Goal: Information Seeking & Learning: Learn about a topic

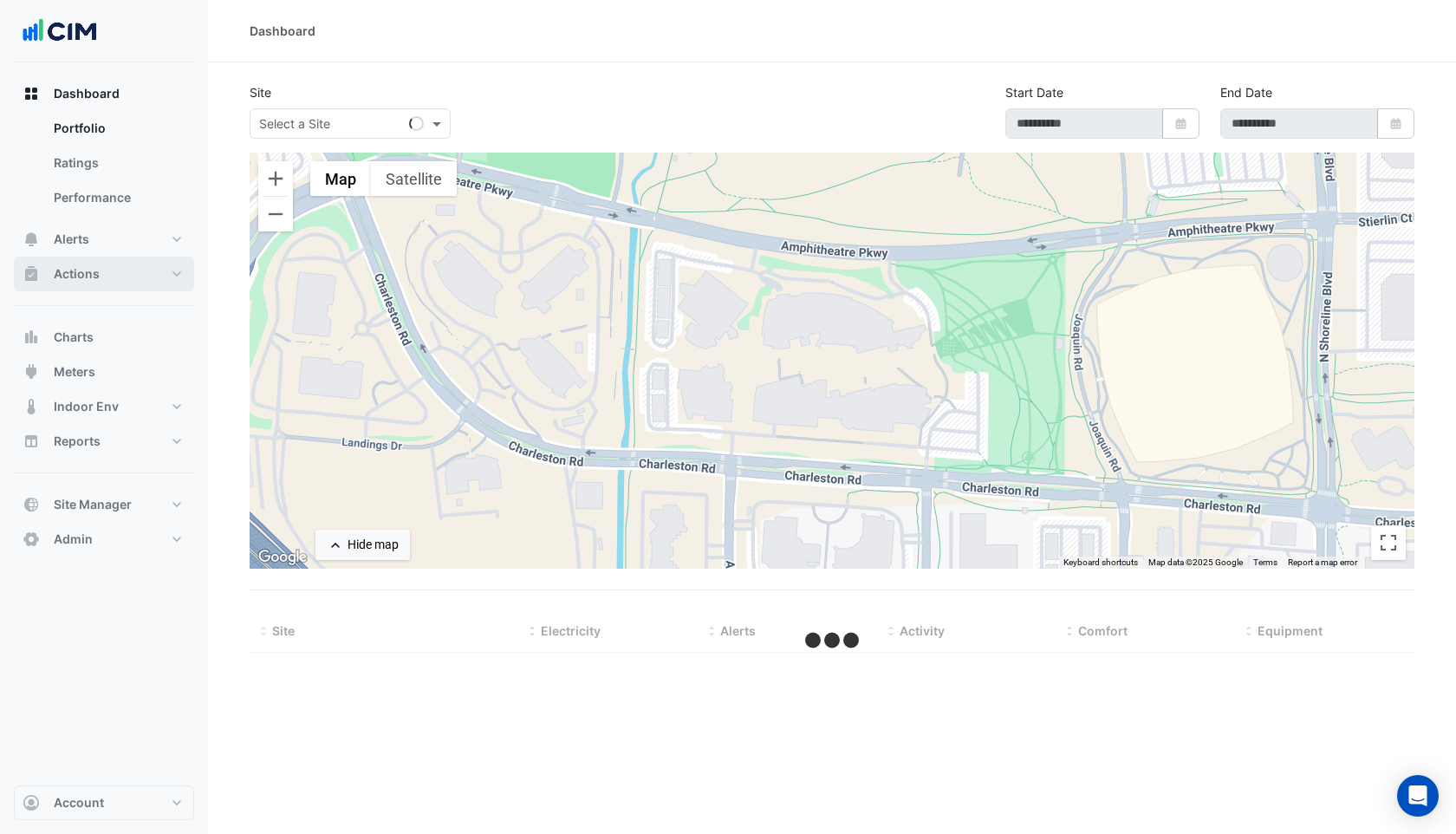
click at [101, 263] on button "Actions" at bounding box center [104, 274] width 180 height 35
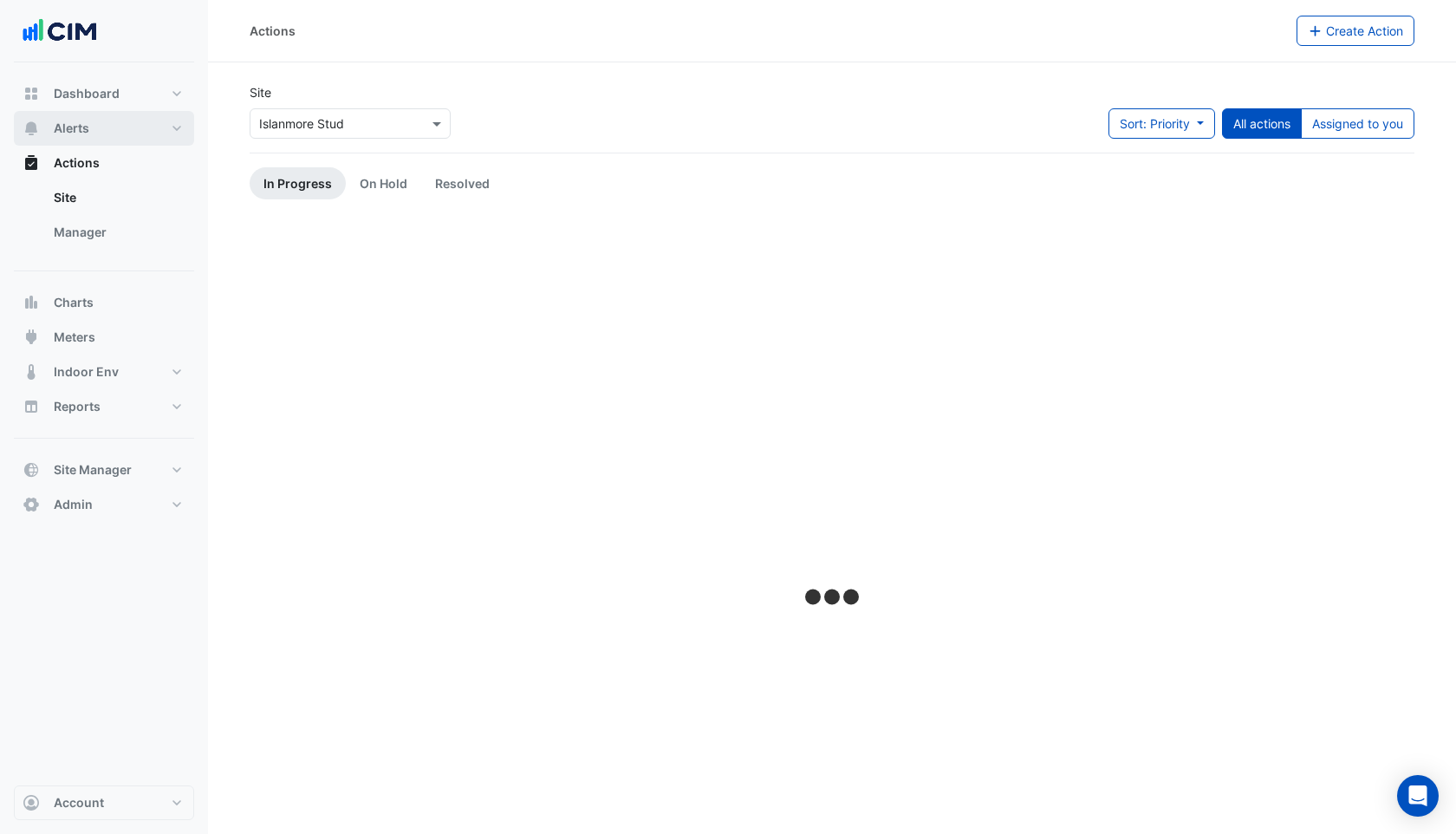
click at [88, 127] on span "Alerts" at bounding box center [72, 128] width 36 height 17
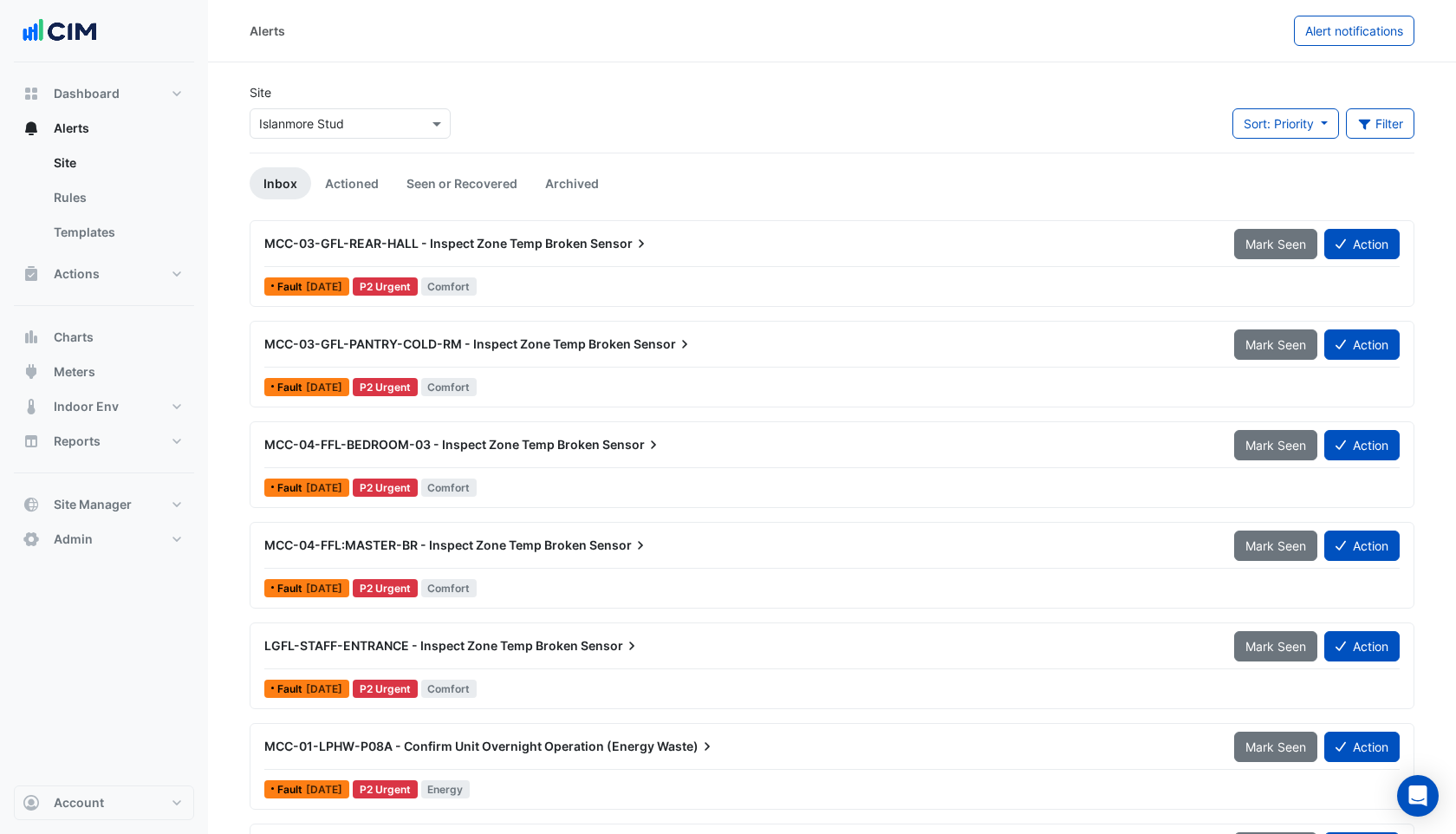
click at [336, 133] on div "× Islanmore Stud" at bounding box center [350, 123] width 201 height 30
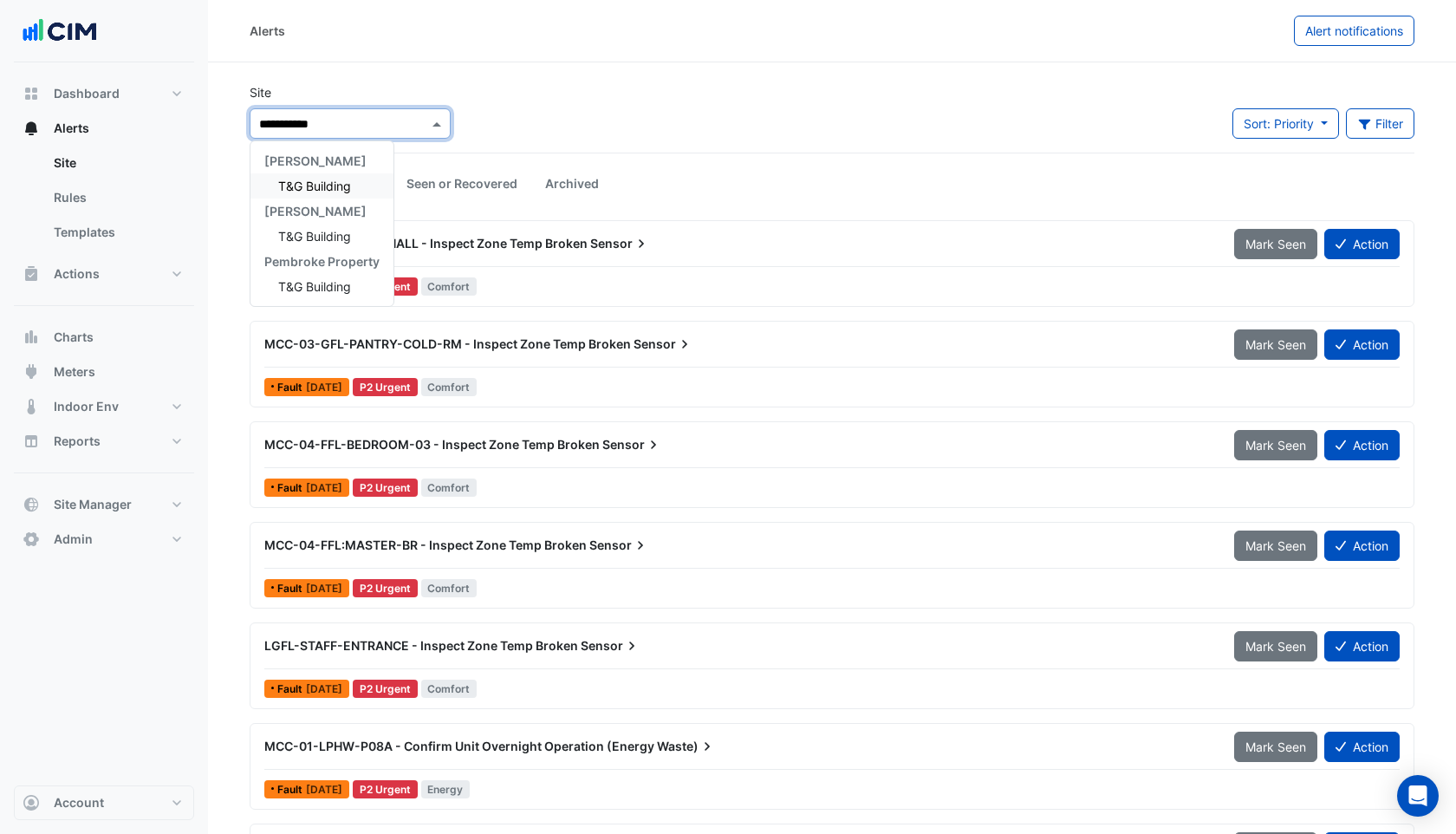
type input "**********"
click at [278, 184] on span "T&G Building" at bounding box center [314, 186] width 73 height 15
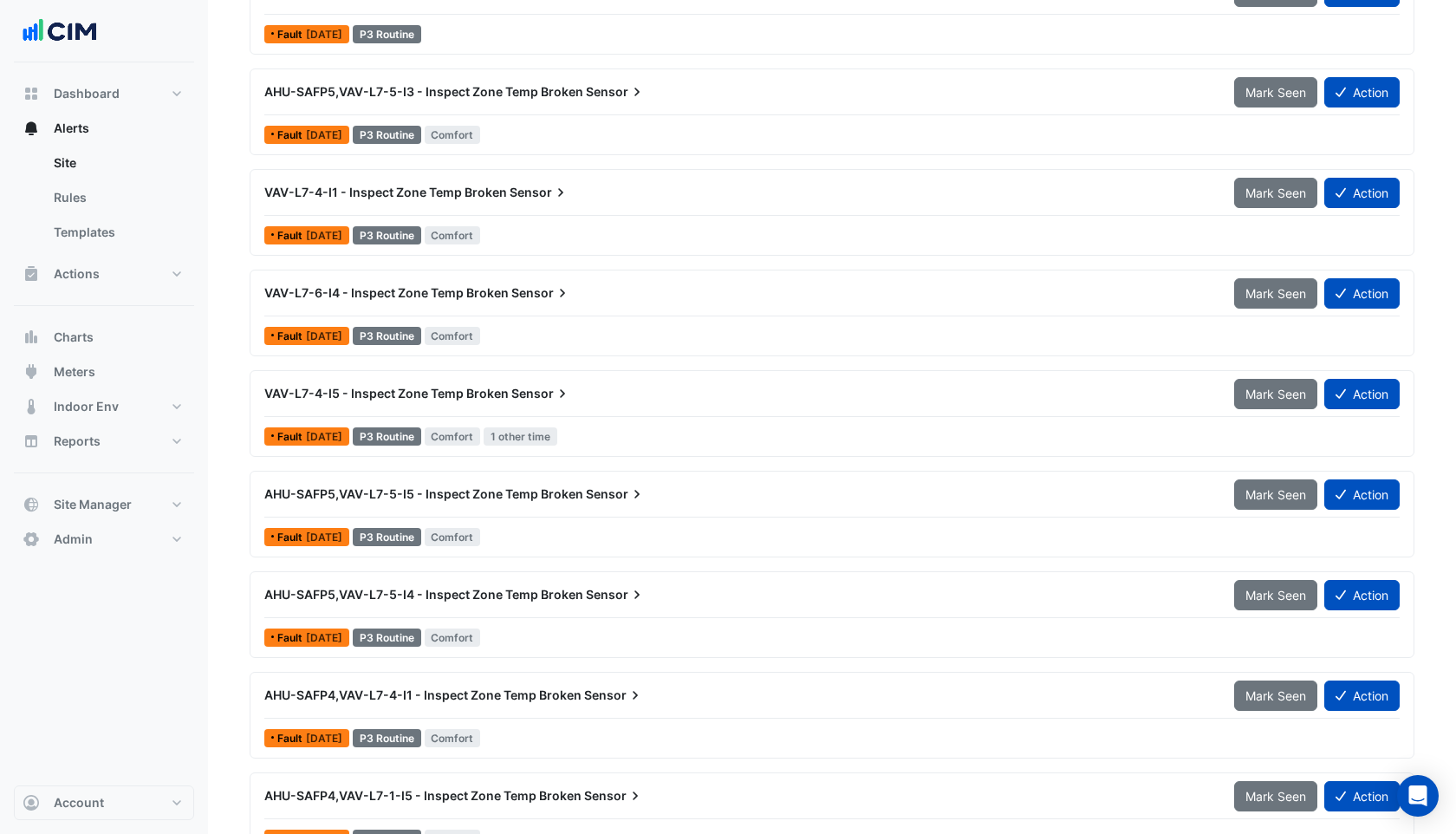
scroll to position [2302, 0]
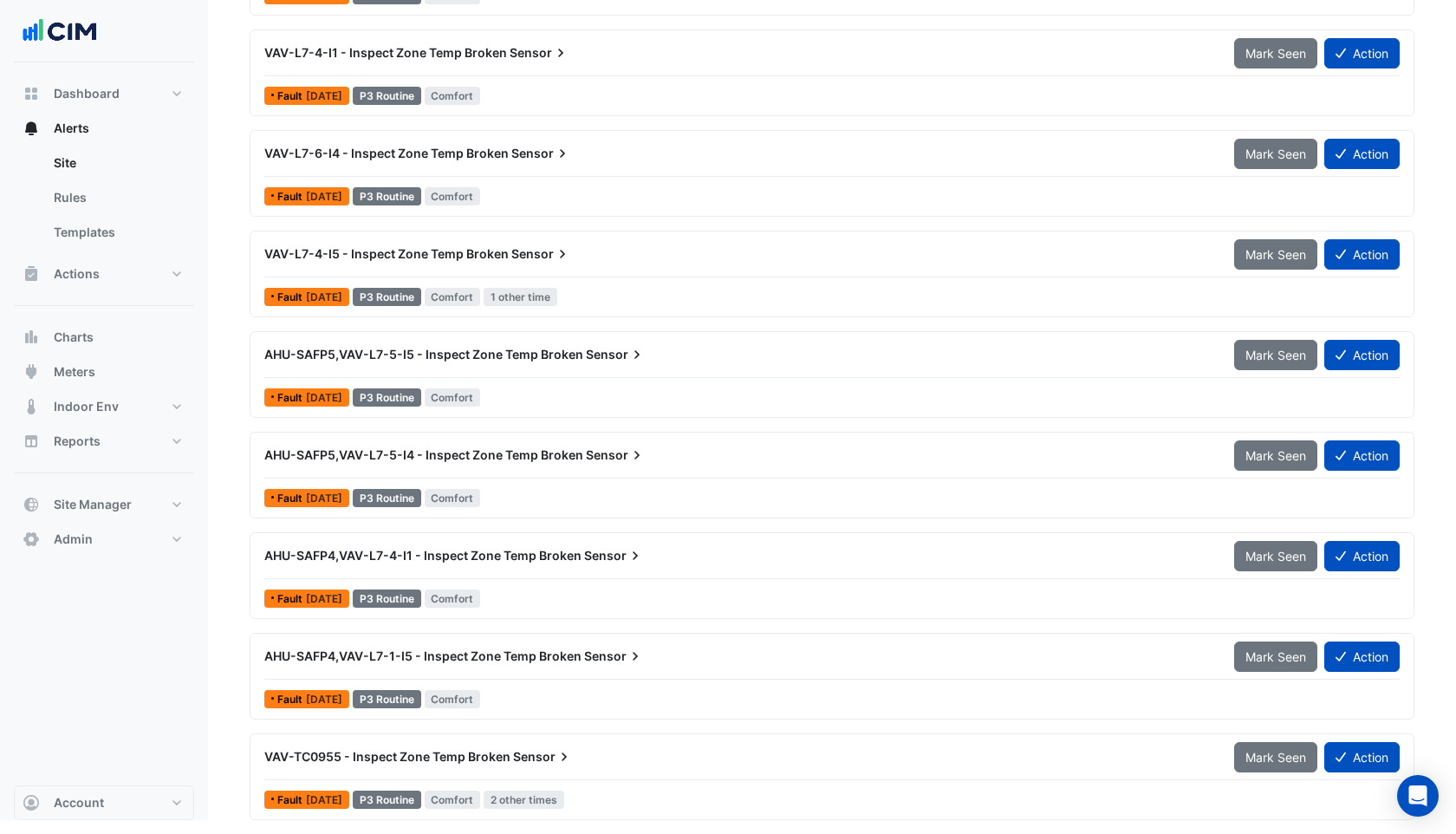
click at [633, 552] on icon at bounding box center [635, 555] width 5 height 9
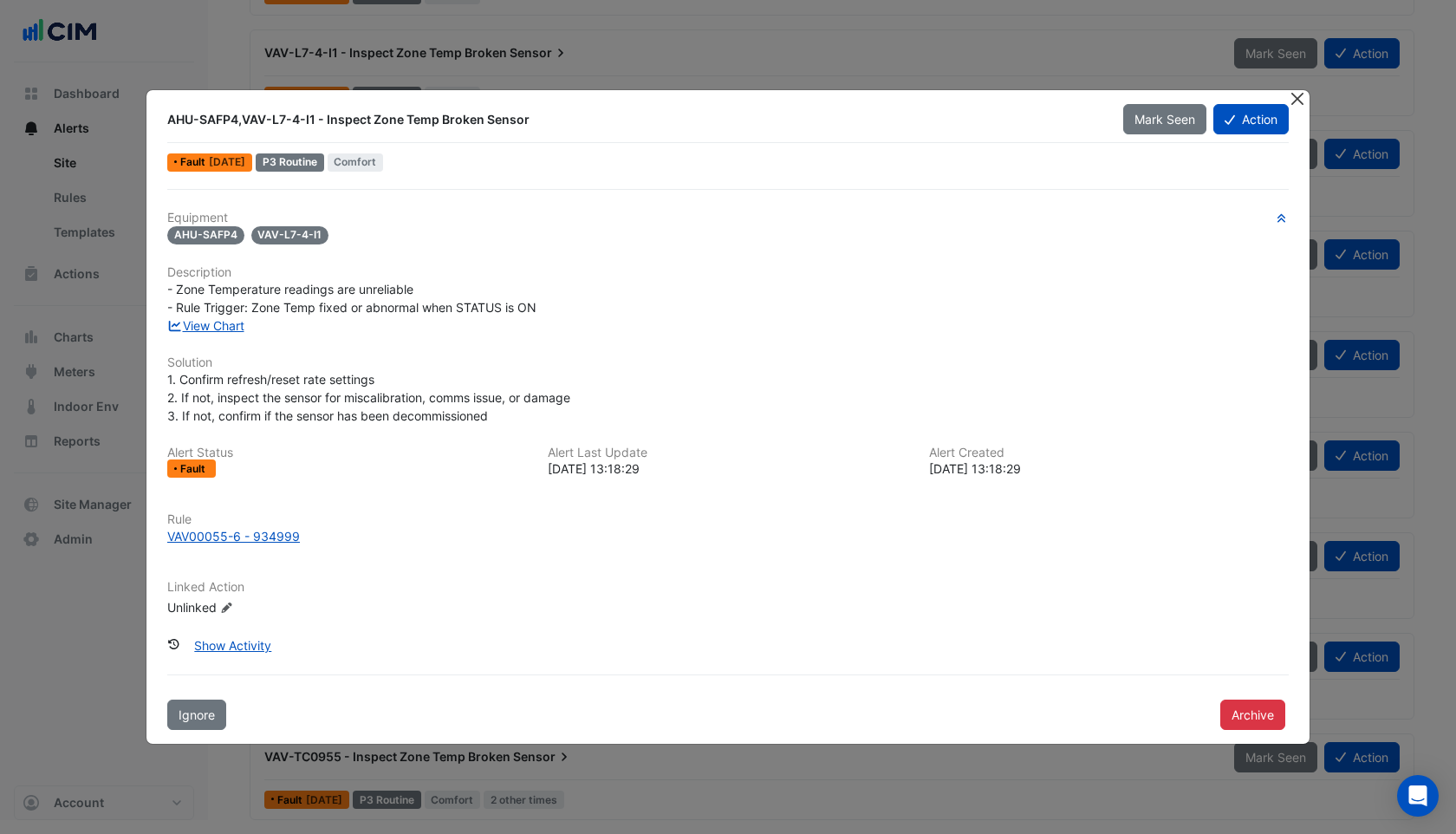
click at [1300, 103] on button "Close" at bounding box center [1297, 99] width 18 height 18
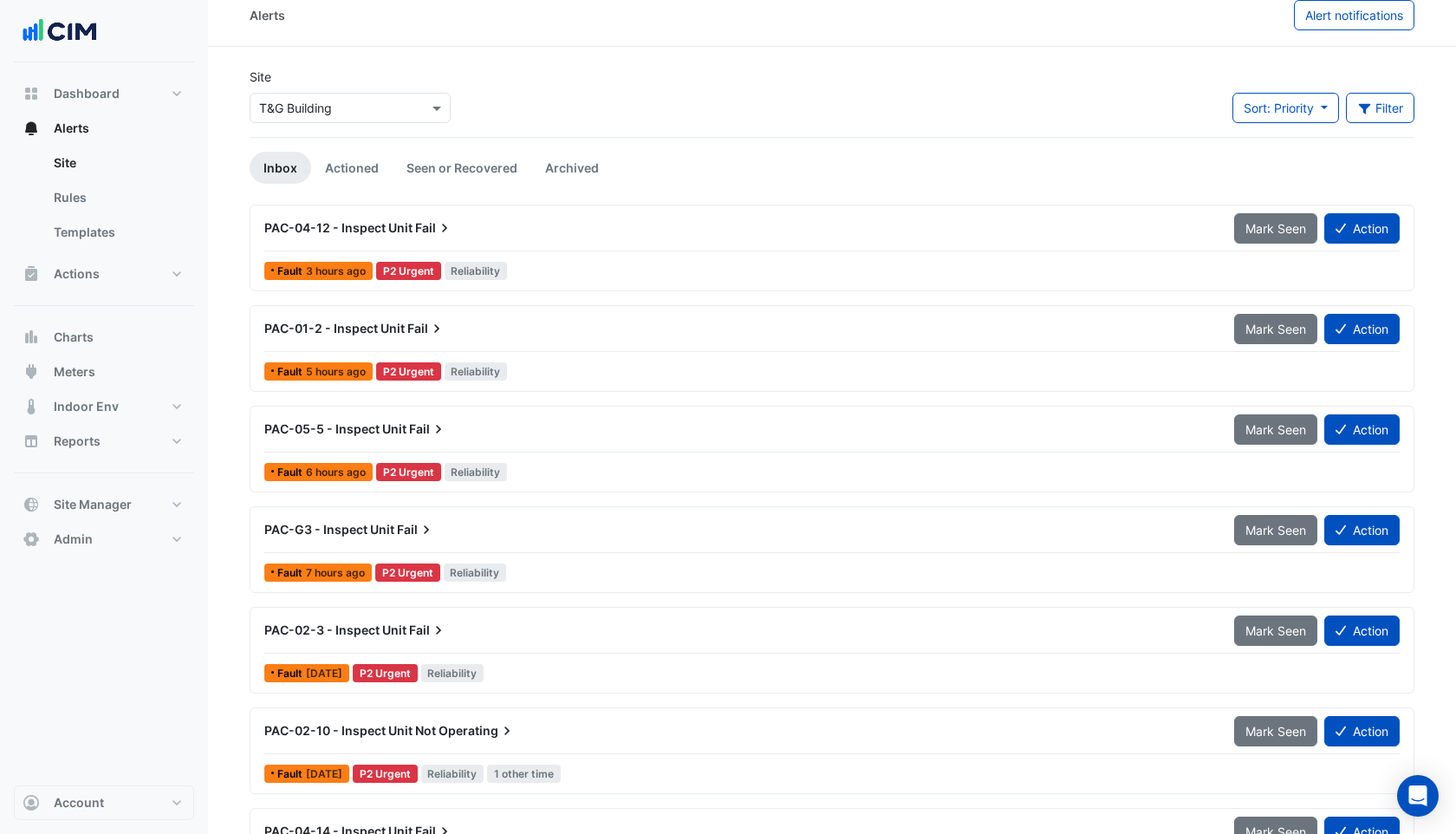
scroll to position [16, 0]
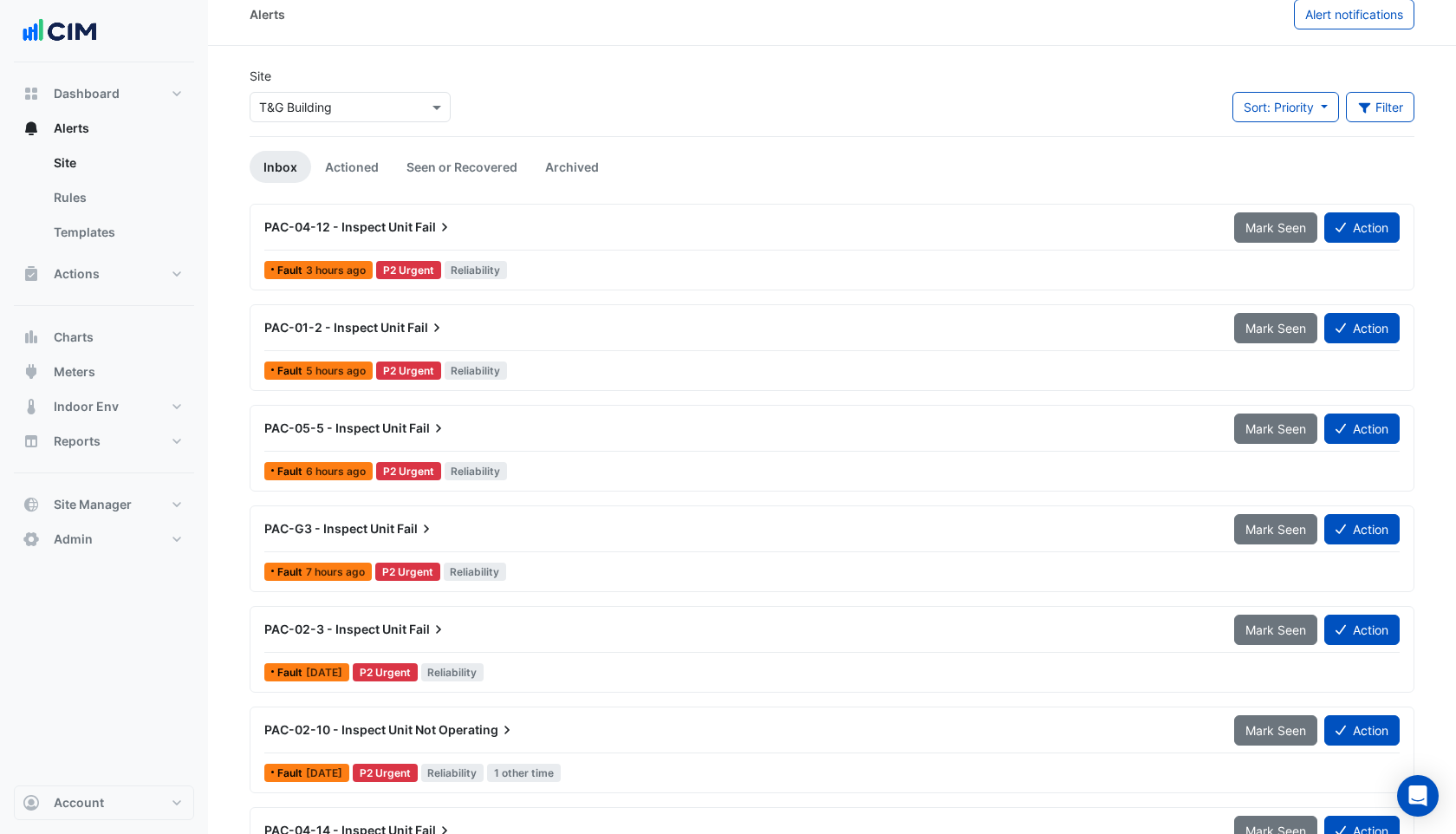
click at [519, 510] on div "PAC-G3 - Inspect Unit Fail Mark Seen Action Fault 7 hours ago P2 Urgent Reliabi…" at bounding box center [832, 548] width 1165 height 87
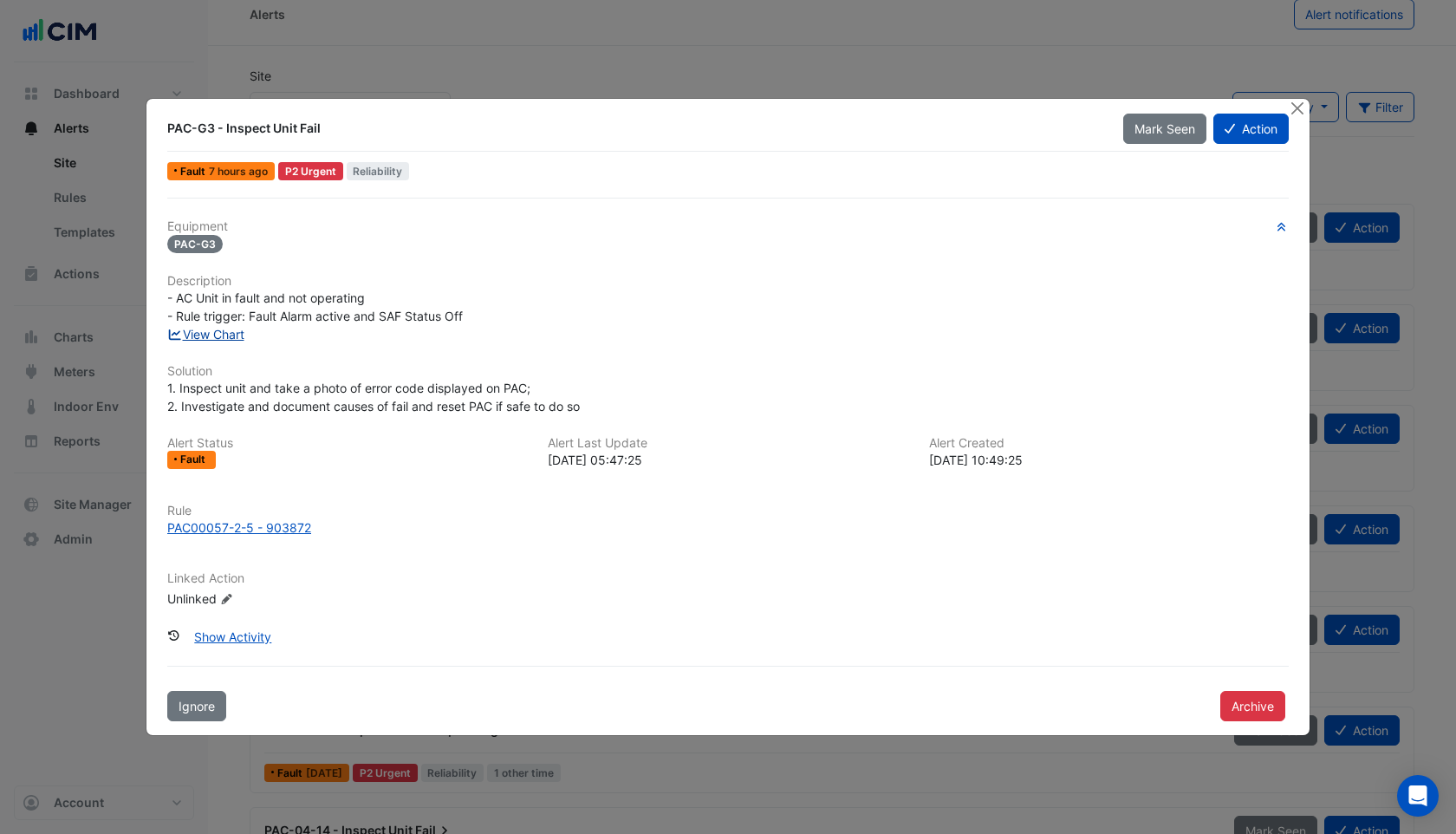
click at [220, 338] on link "View Chart" at bounding box center [205, 334] width 77 height 15
click at [1298, 107] on button "Close" at bounding box center [1297, 108] width 18 height 18
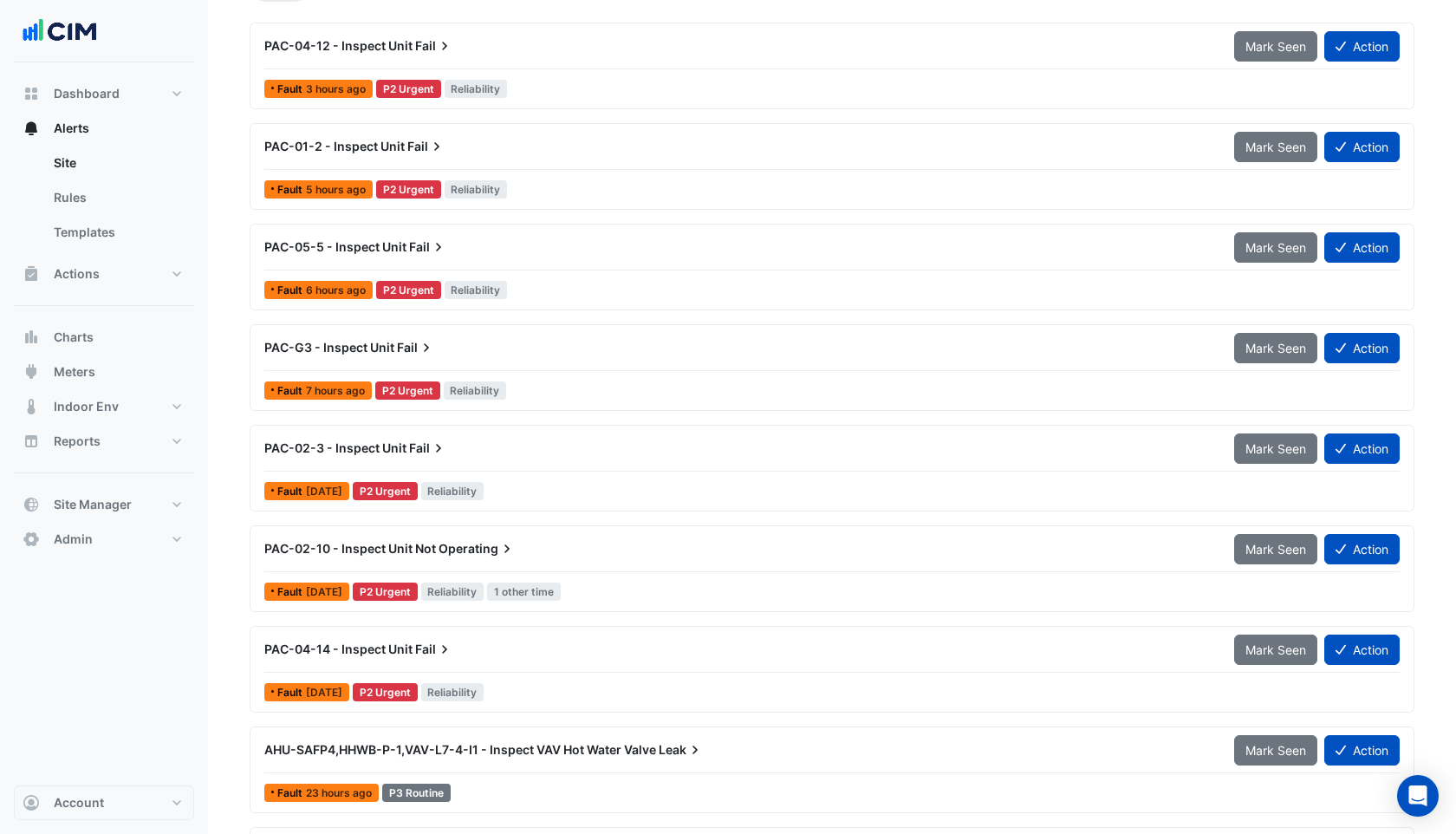
scroll to position [205, 0]
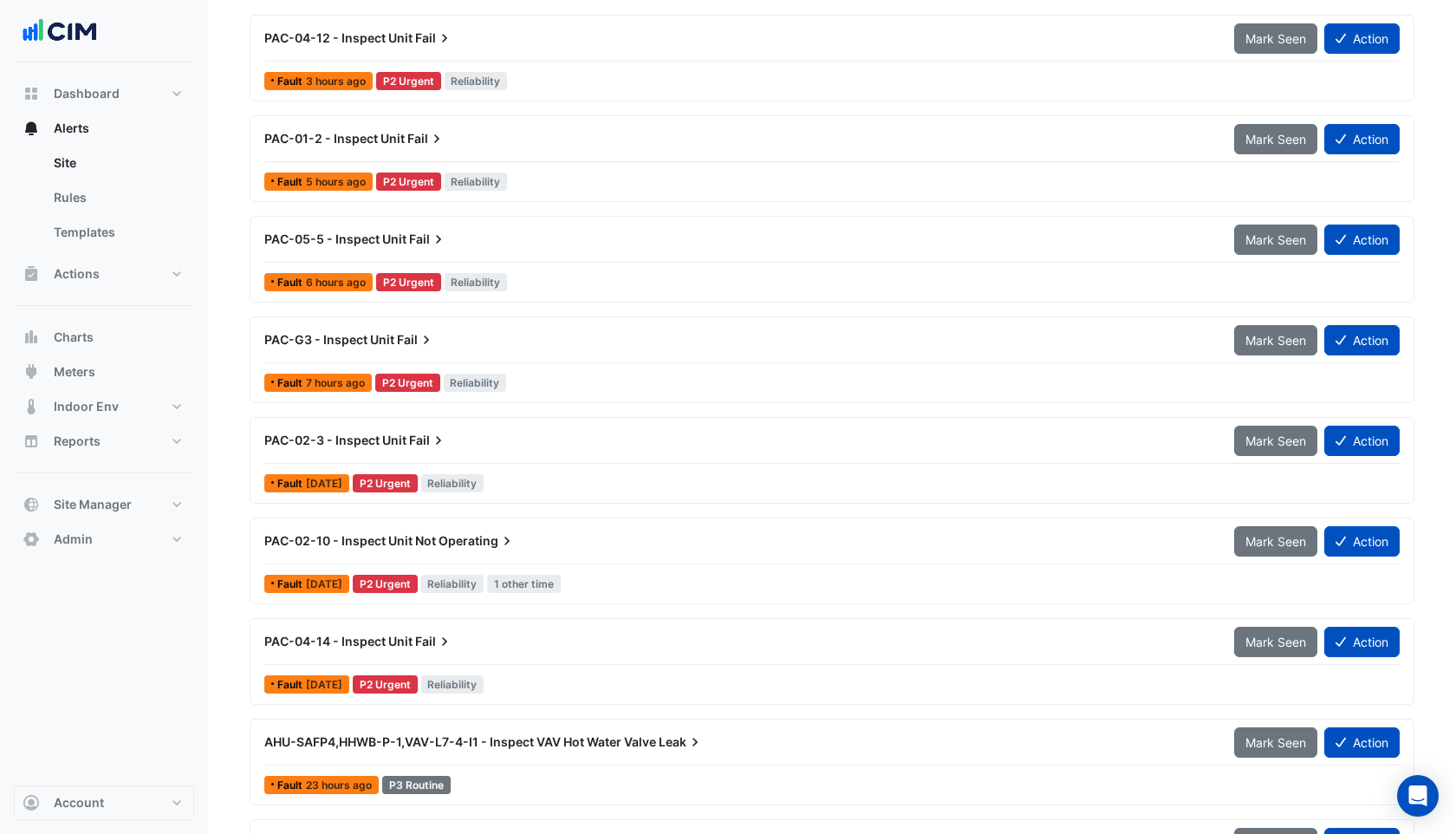
click at [481, 443] on div "PAC-02-3 - Inspect Unit Fail" at bounding box center [738, 440] width 949 height 17
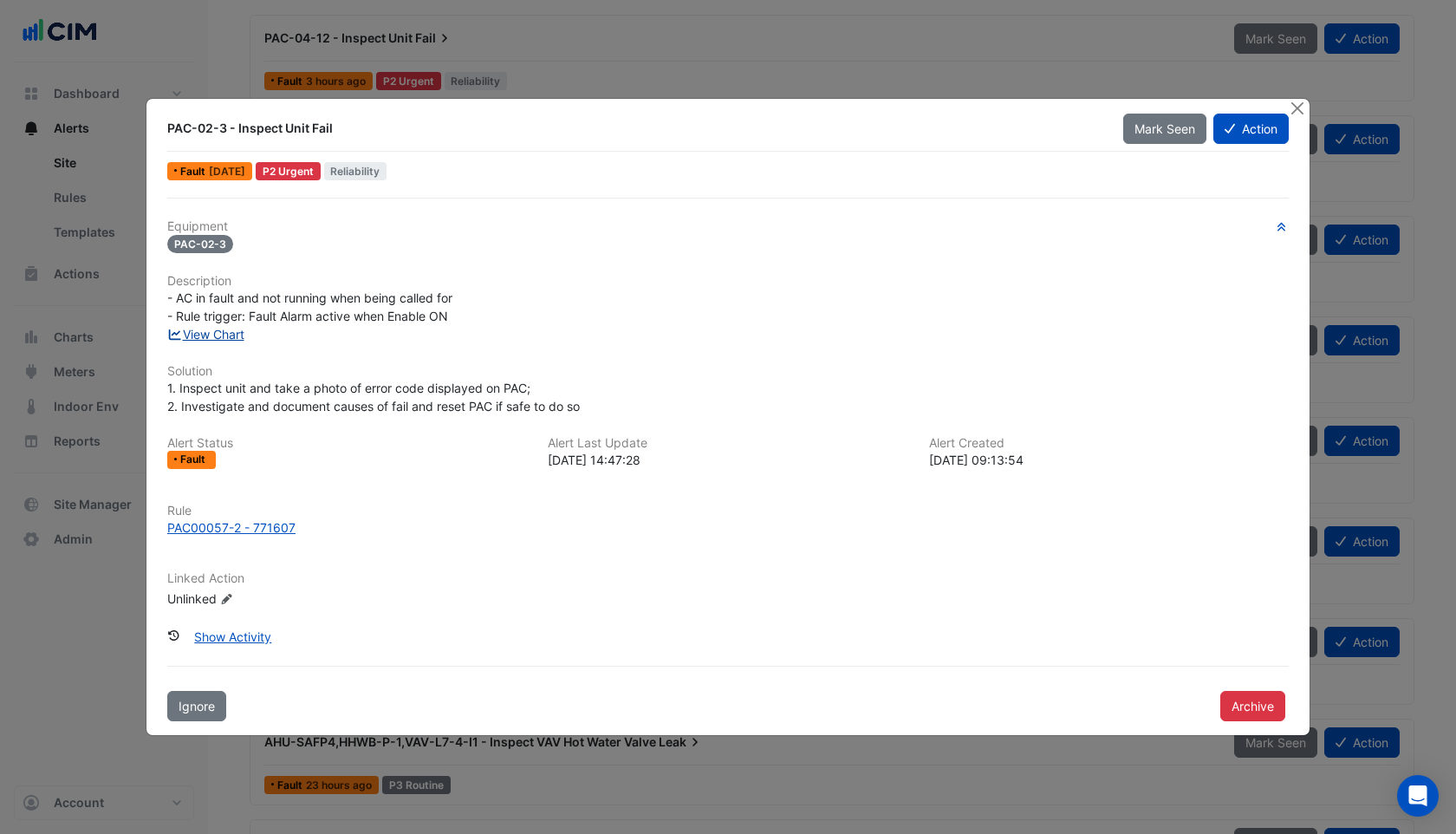
click at [239, 336] on link "View Chart" at bounding box center [205, 334] width 77 height 15
click at [1296, 108] on button "Close" at bounding box center [1297, 108] width 18 height 18
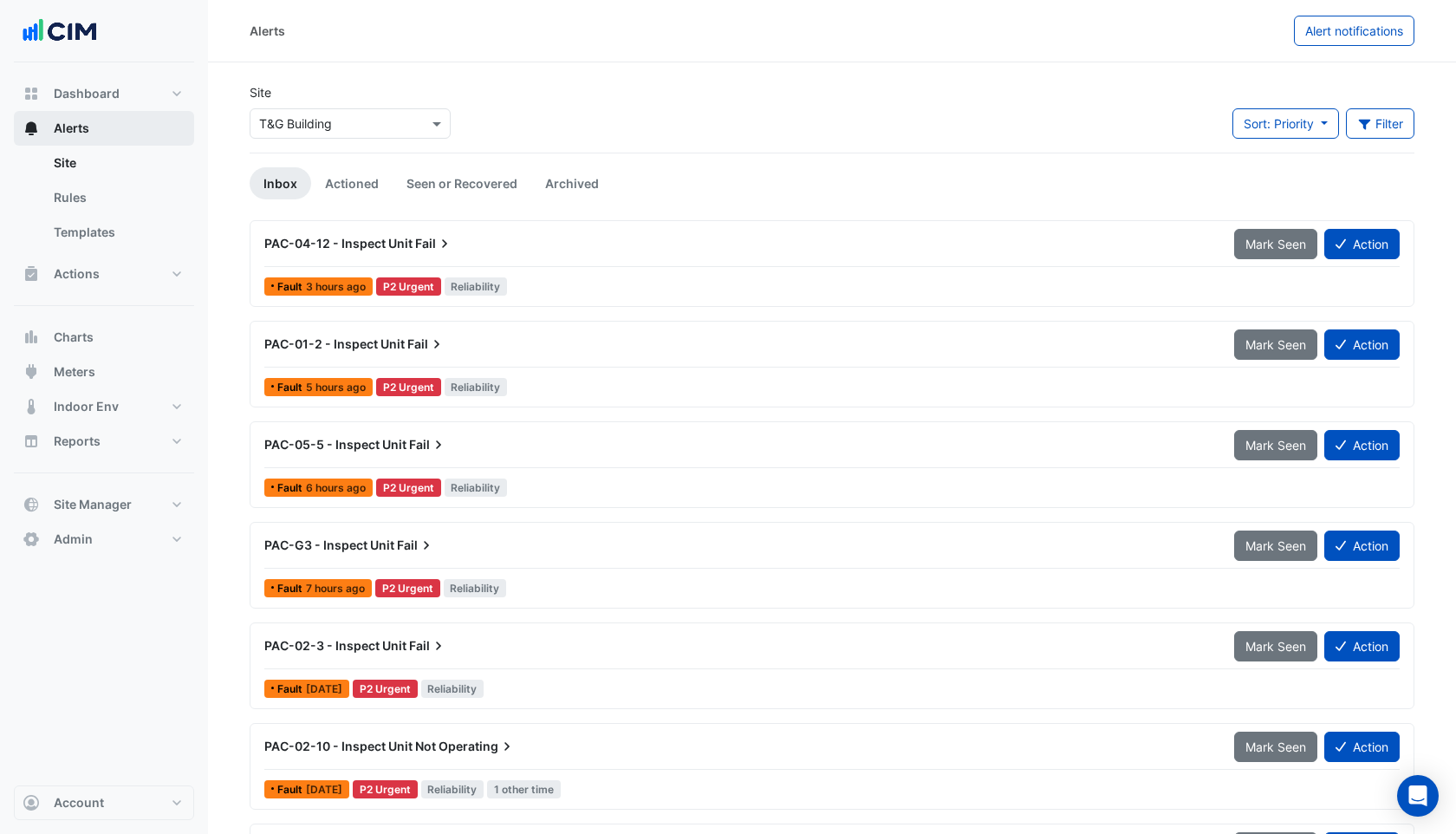
click at [64, 126] on span "Alerts" at bounding box center [72, 128] width 36 height 17
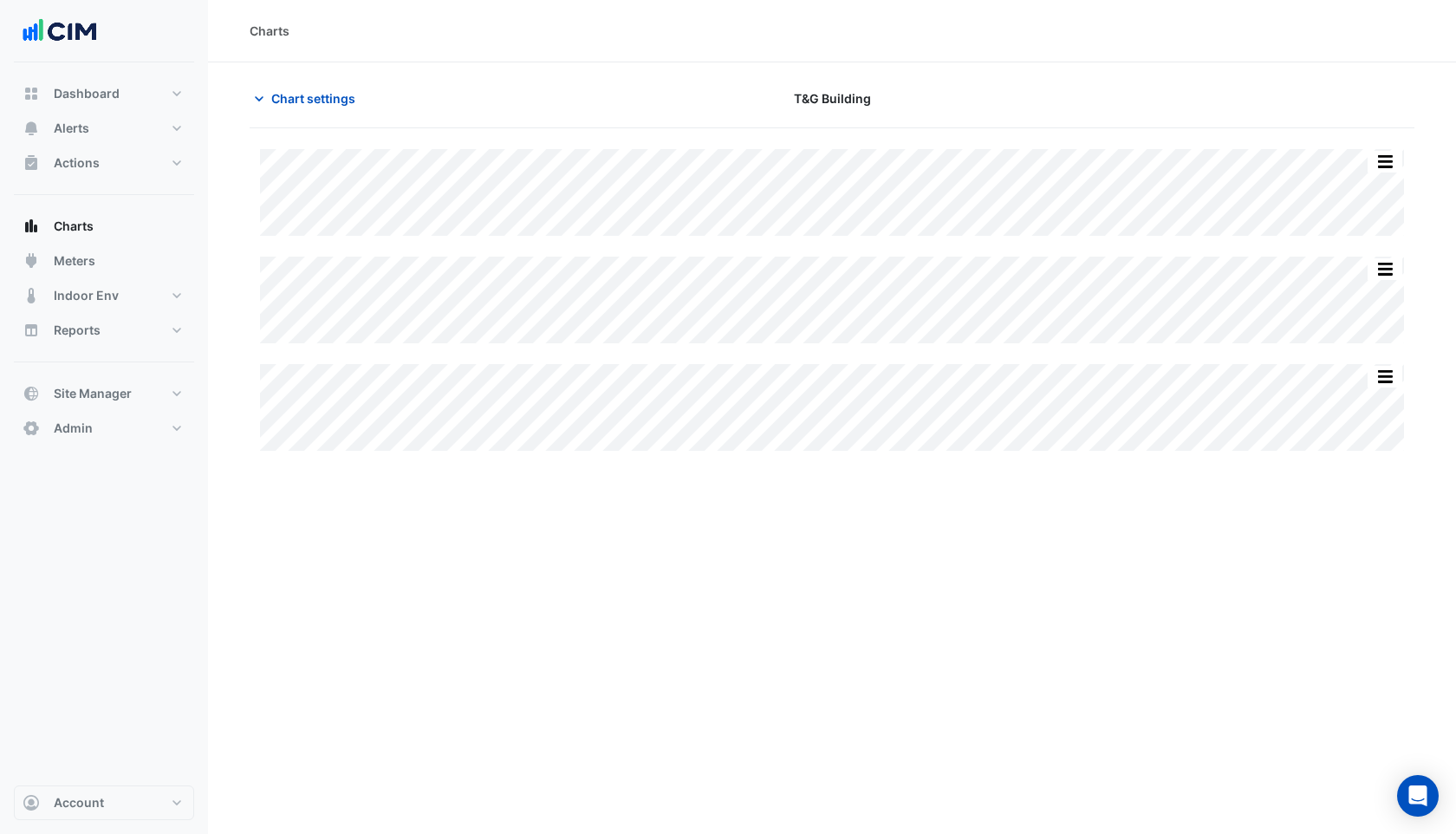
type input "**********"
click at [311, 95] on span "Chart settings" at bounding box center [313, 98] width 84 height 18
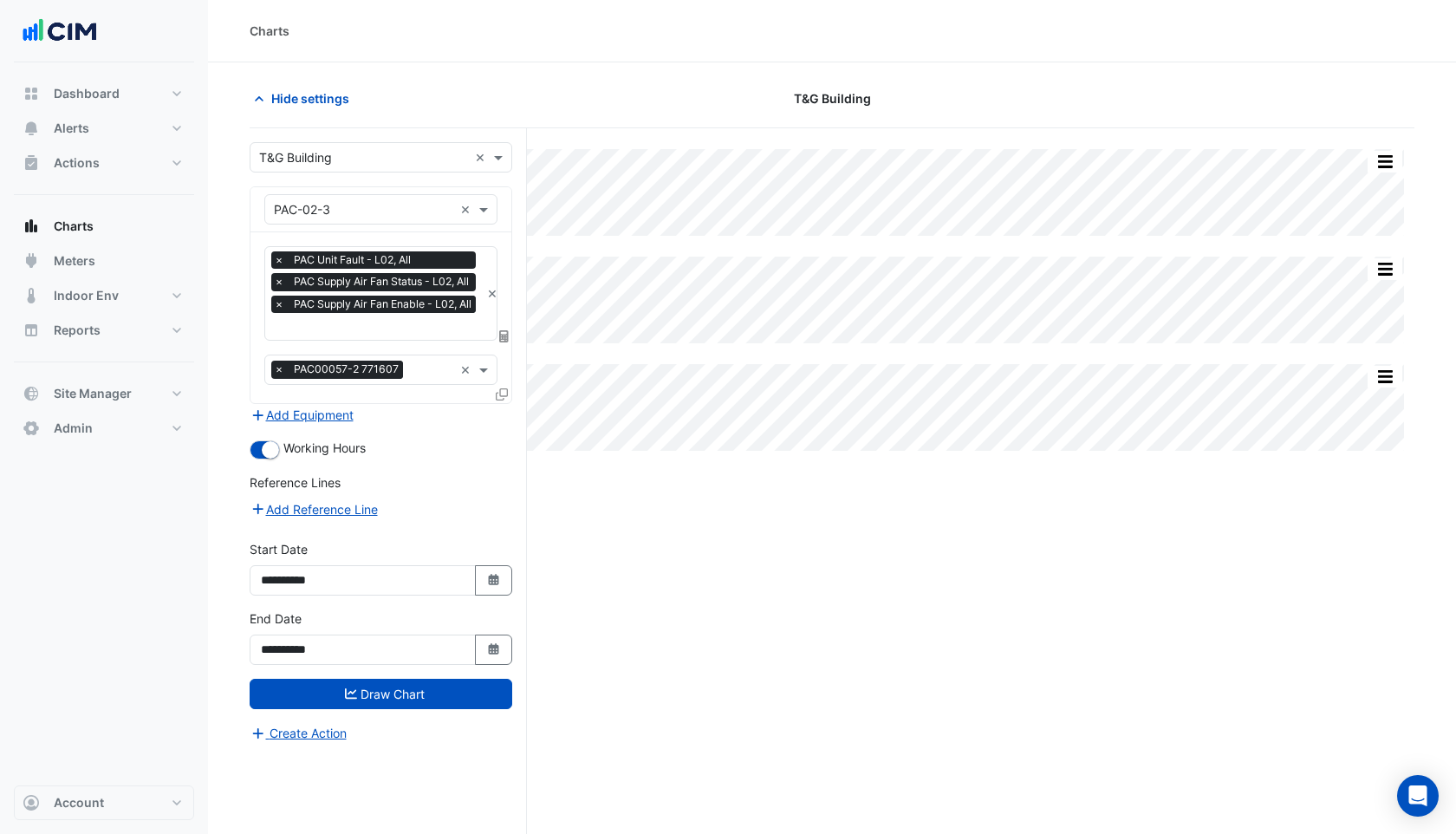
click at [374, 323] on input "text" at bounding box center [377, 328] width 206 height 18
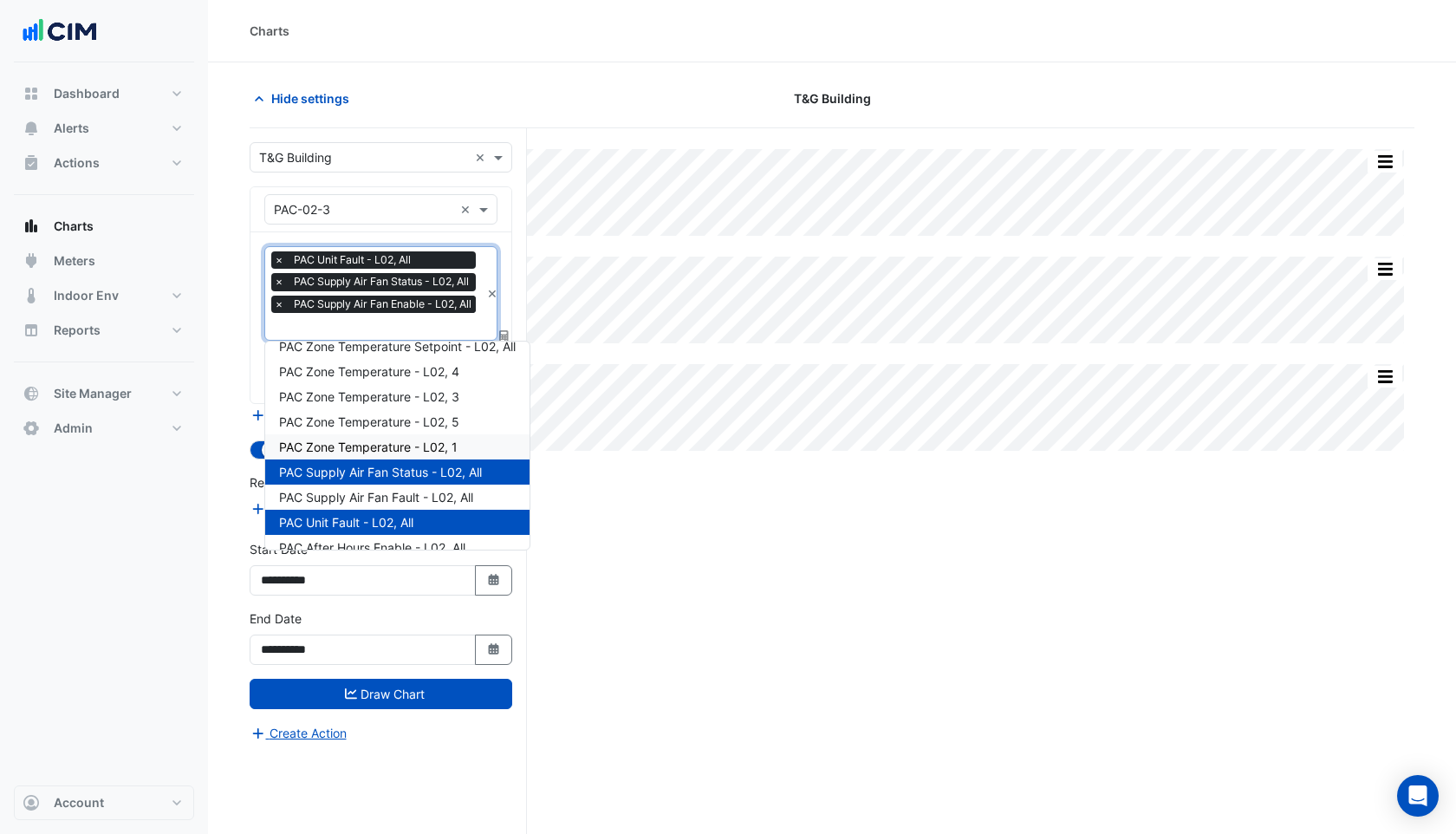
scroll to position [91, 0]
click at [385, 439] on span "PAC Zone Temperature - L02, 1" at bounding box center [368, 446] width 179 height 15
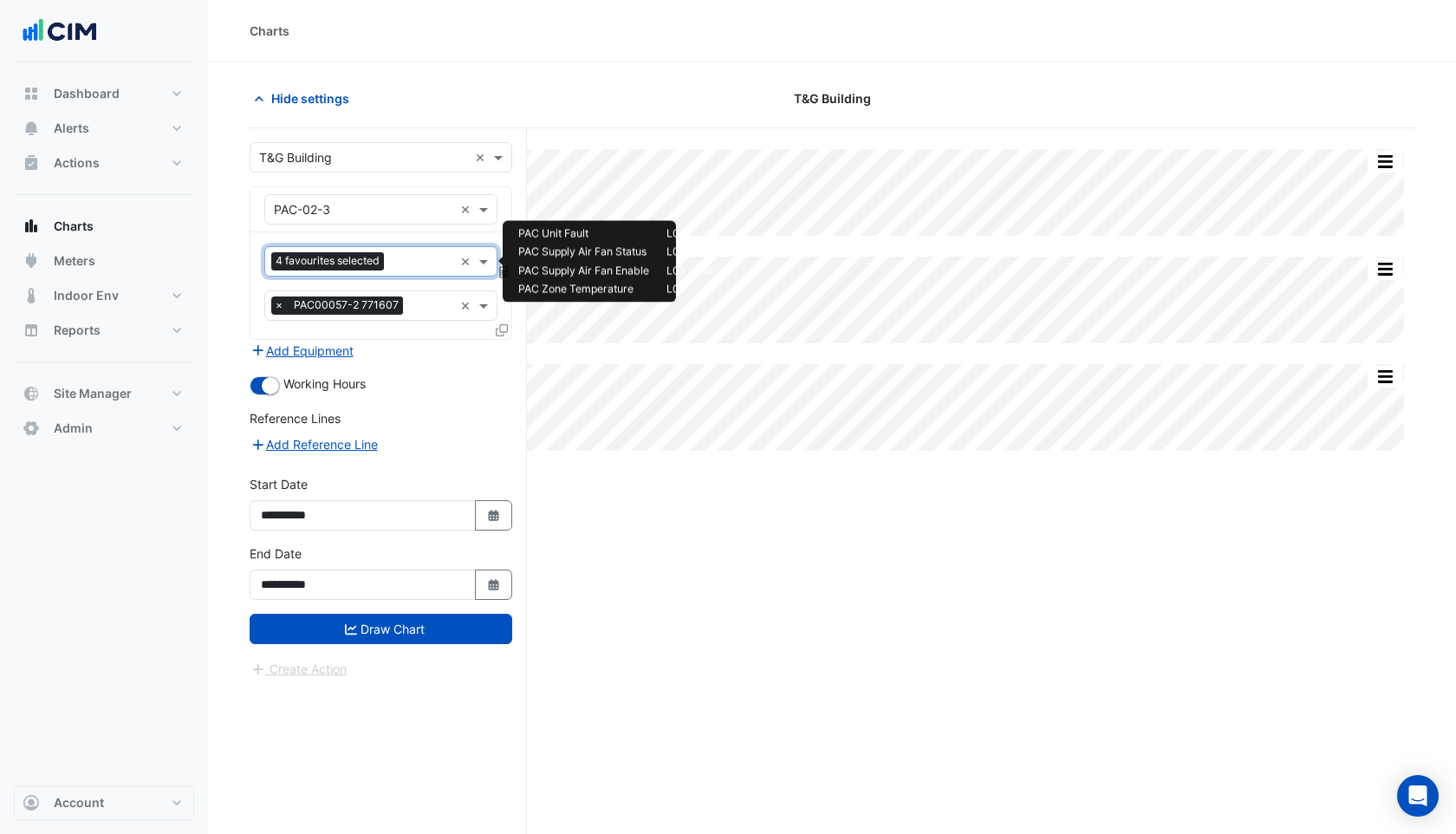
click at [389, 254] on div at bounding box center [420, 263] width 65 height 23
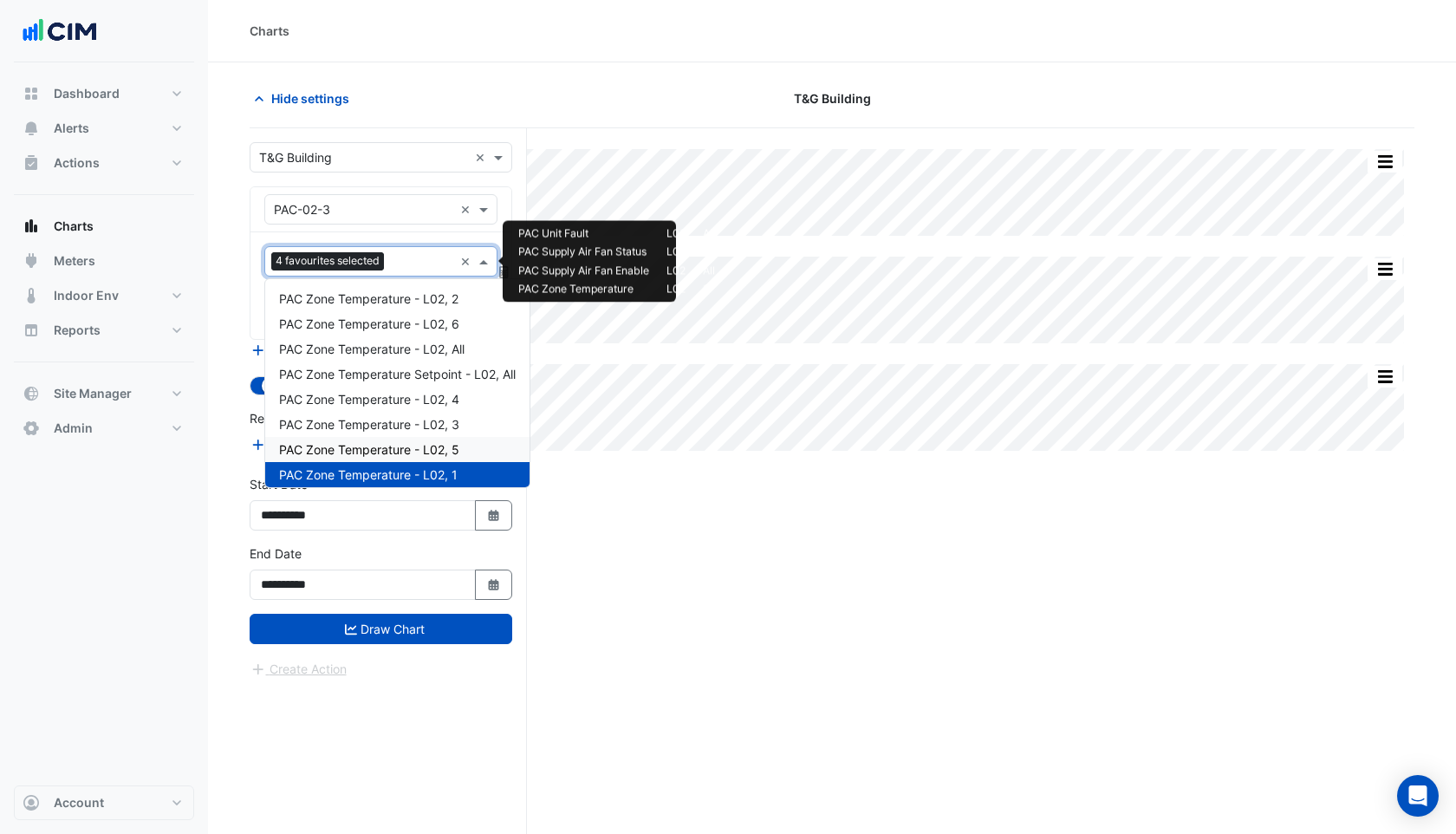
click at [400, 448] on span "PAC Zone Temperature - L02, 5" at bounding box center [369, 449] width 180 height 15
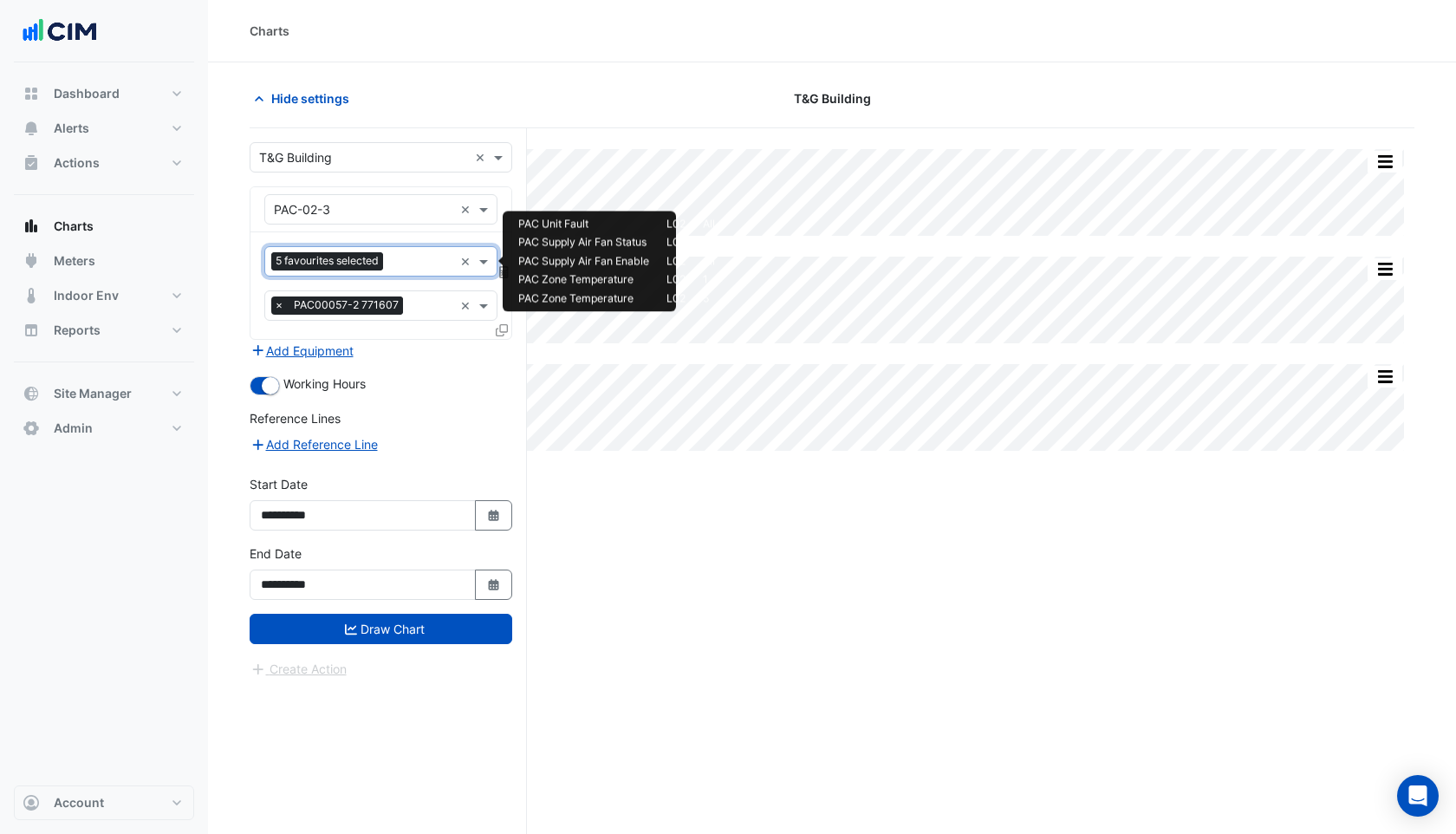
click at [412, 268] on input "text" at bounding box center [421, 263] width 63 height 18
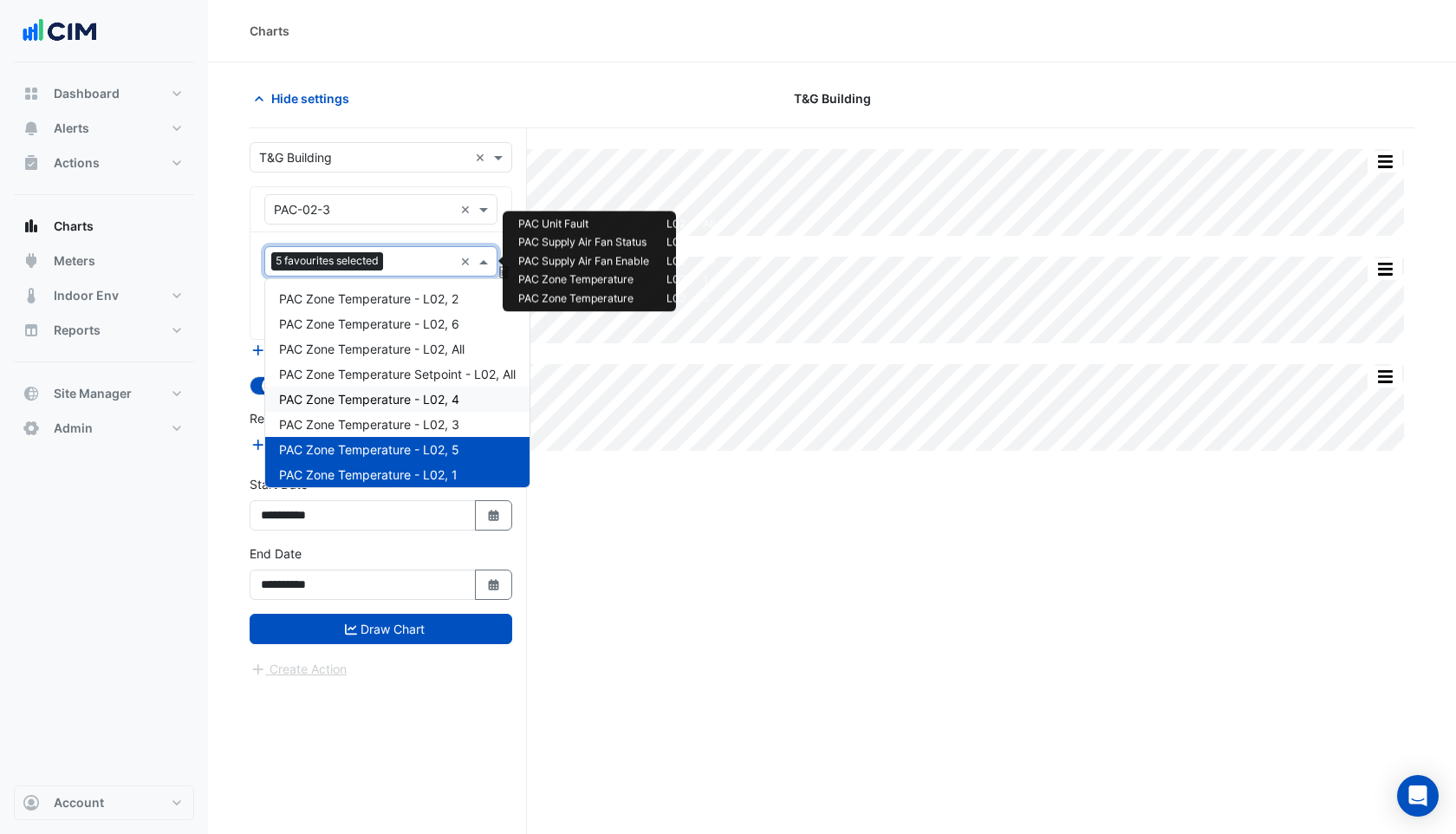
click at [407, 406] on span "PAC Zone Temperature - L02, 4" at bounding box center [369, 399] width 180 height 15
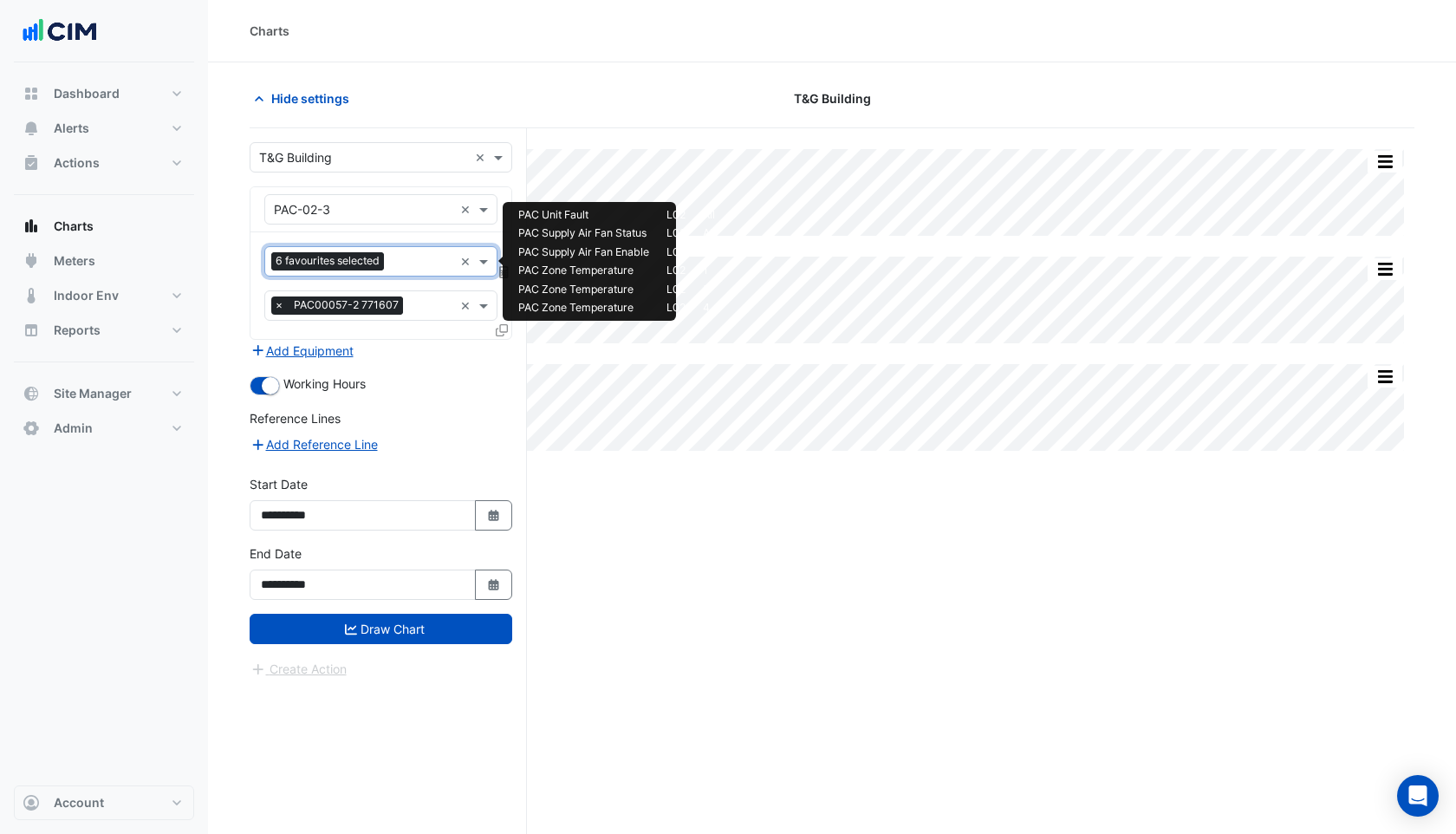
click at [420, 263] on input "text" at bounding box center [422, 263] width 62 height 18
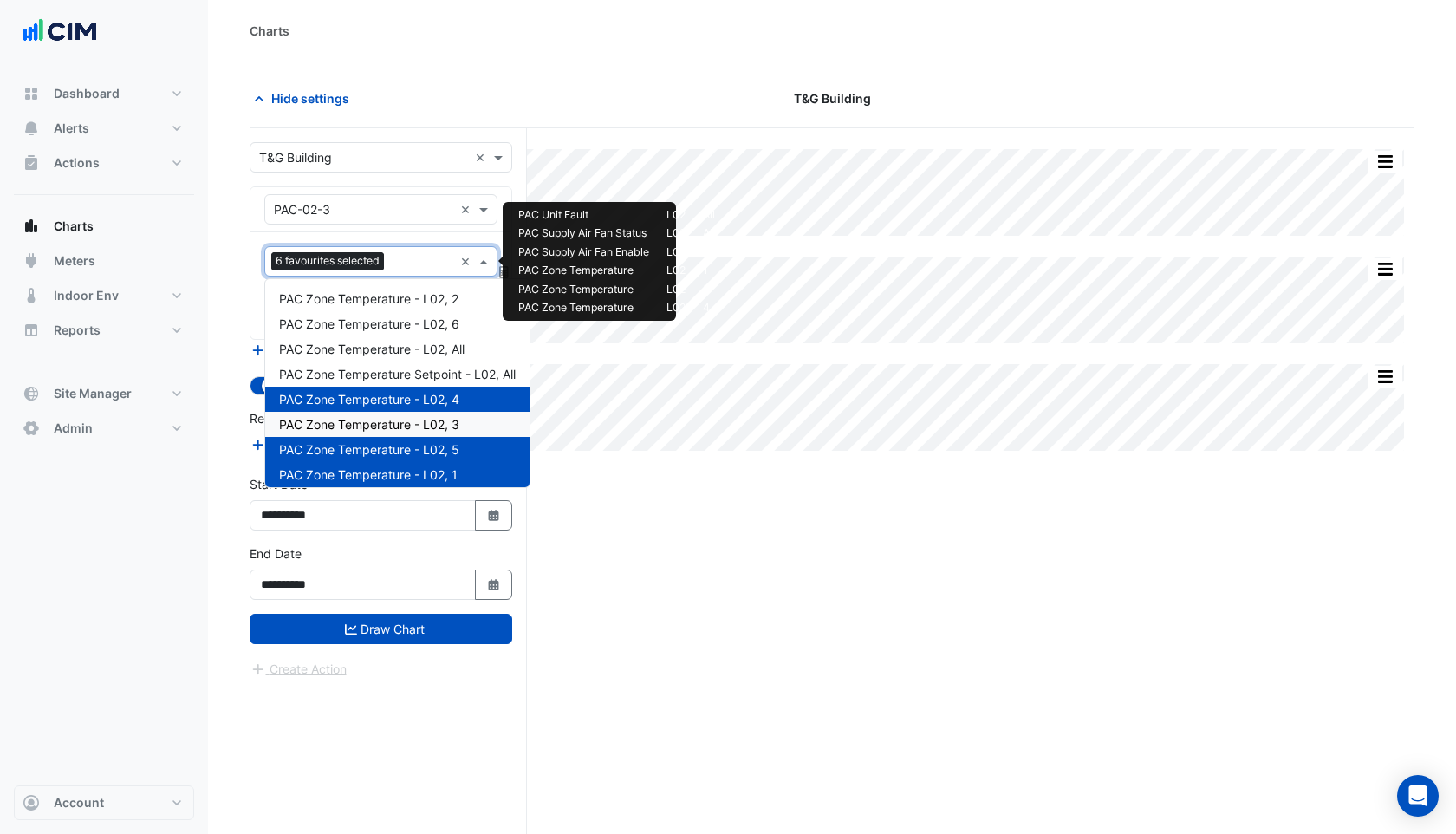
click at [408, 422] on span "PAC Zone Temperature - L02, 3" at bounding box center [369, 424] width 180 height 15
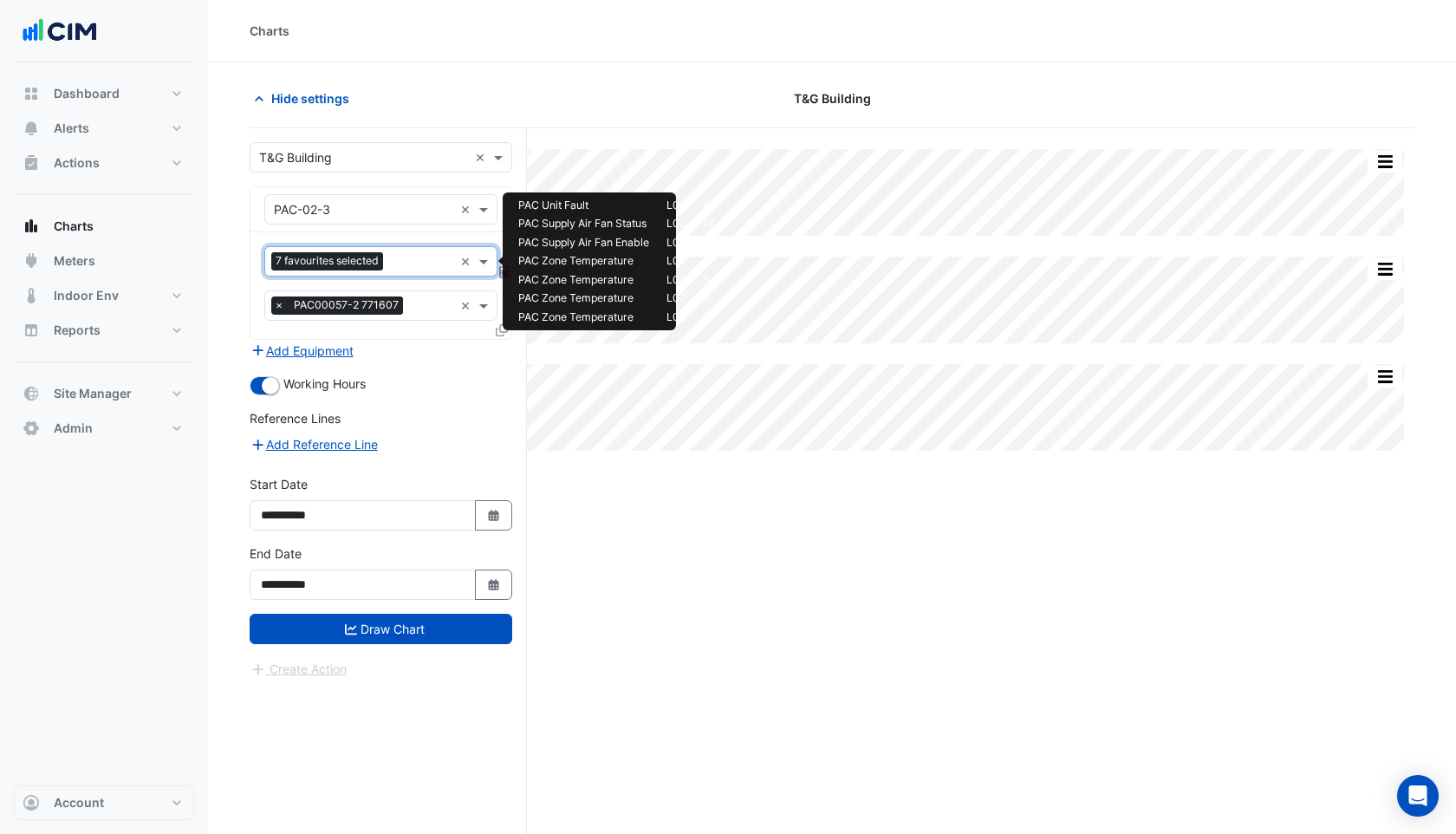
click at [421, 263] on input "text" at bounding box center [421, 263] width 63 height 18
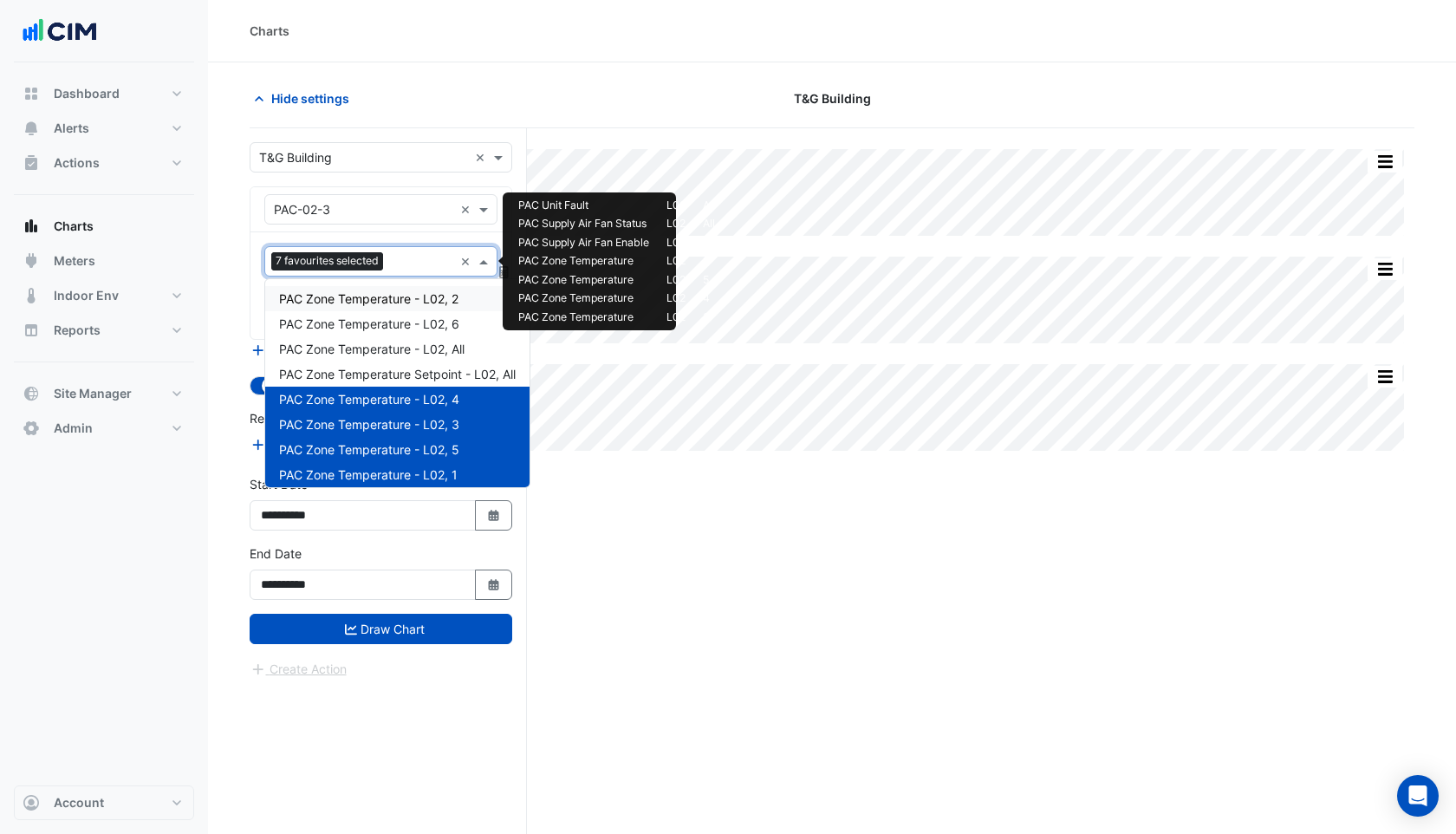
click at [413, 300] on span "PAC Zone Temperature - L02, 2" at bounding box center [368, 298] width 179 height 15
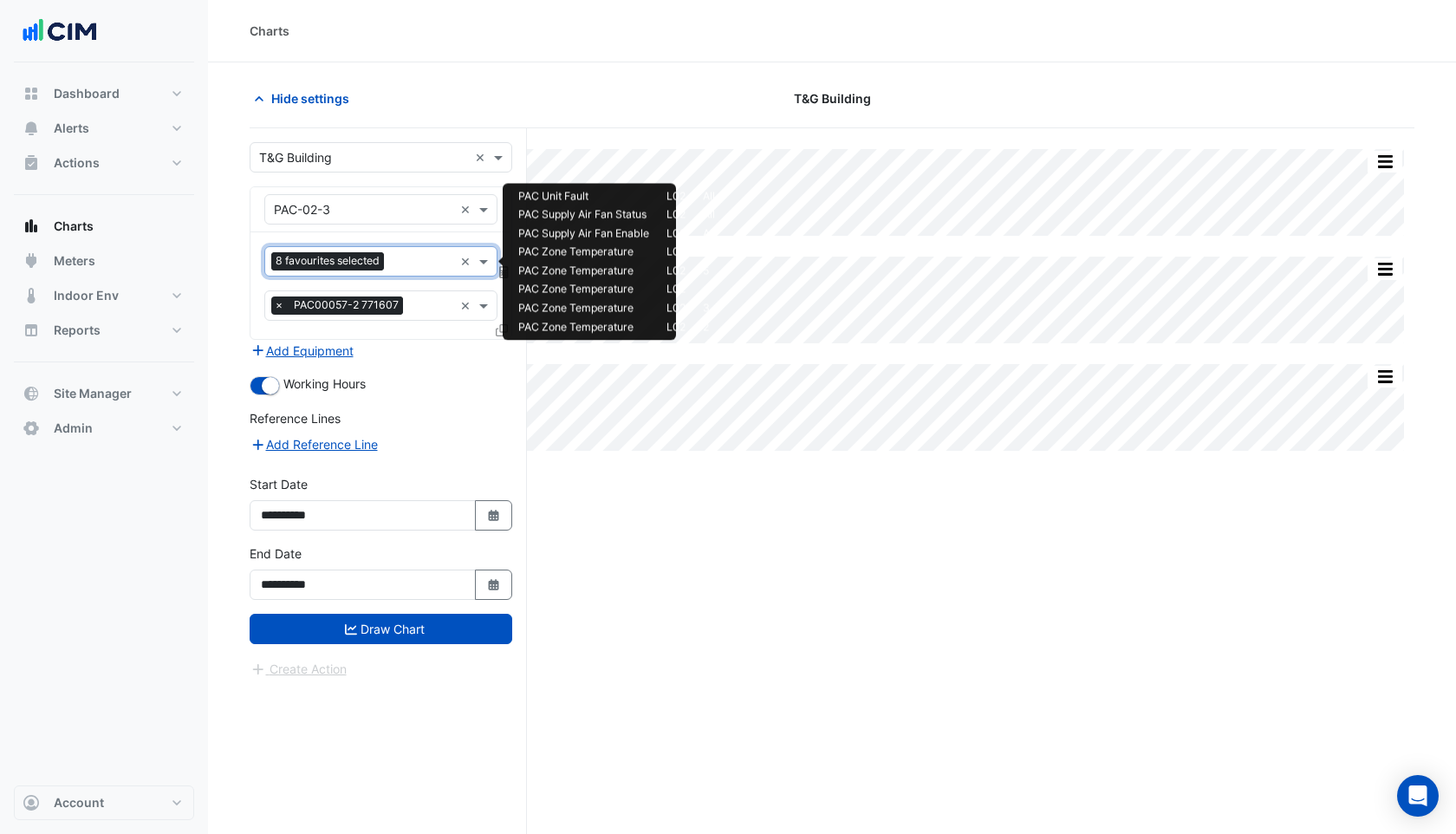
click at [418, 267] on input "text" at bounding box center [422, 263] width 62 height 18
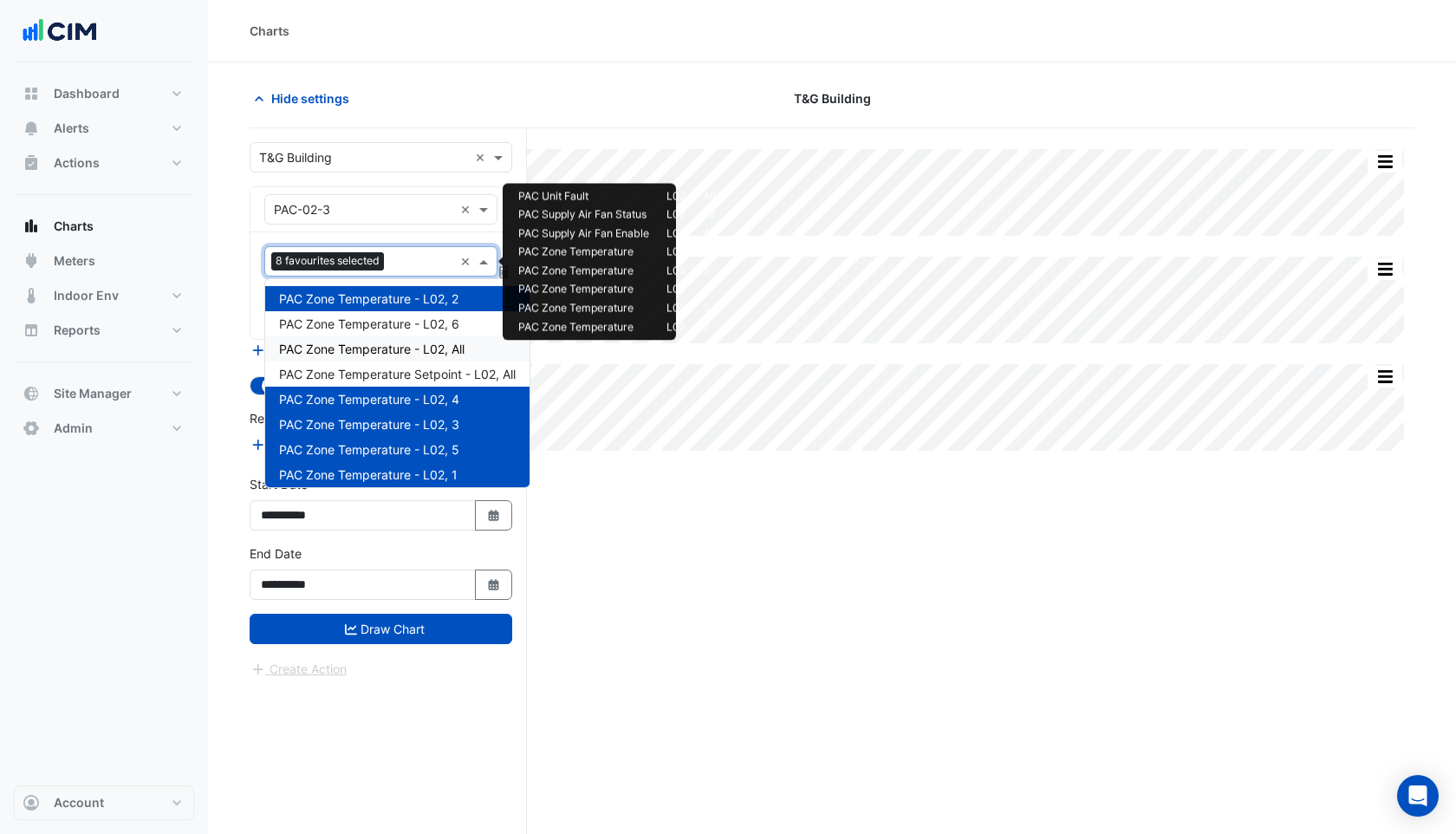
click at [418, 337] on div "PAC Zone Temperature - L02, All" at bounding box center [397, 348] width 264 height 25
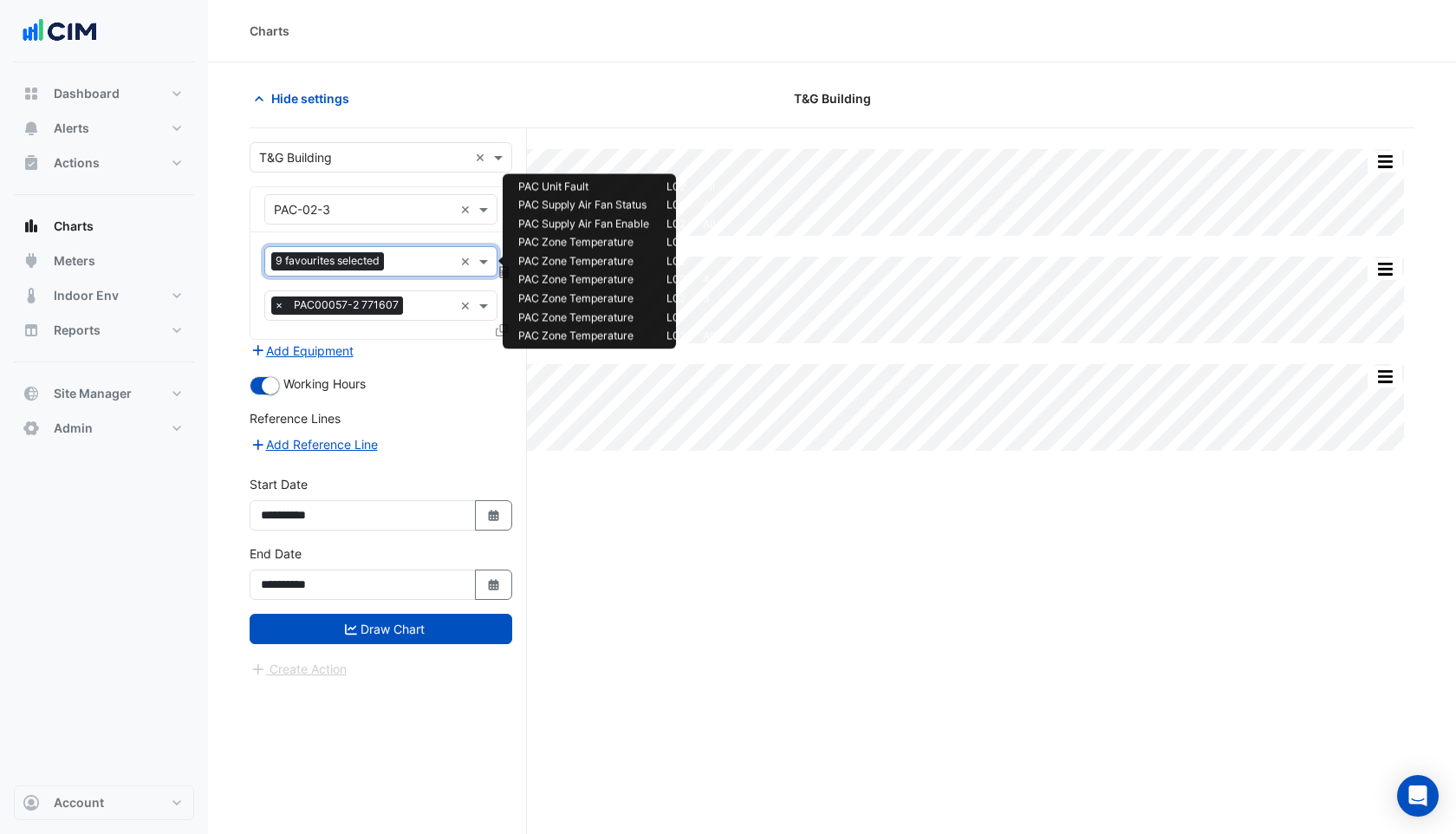
click at [419, 272] on div at bounding box center [420, 263] width 65 height 23
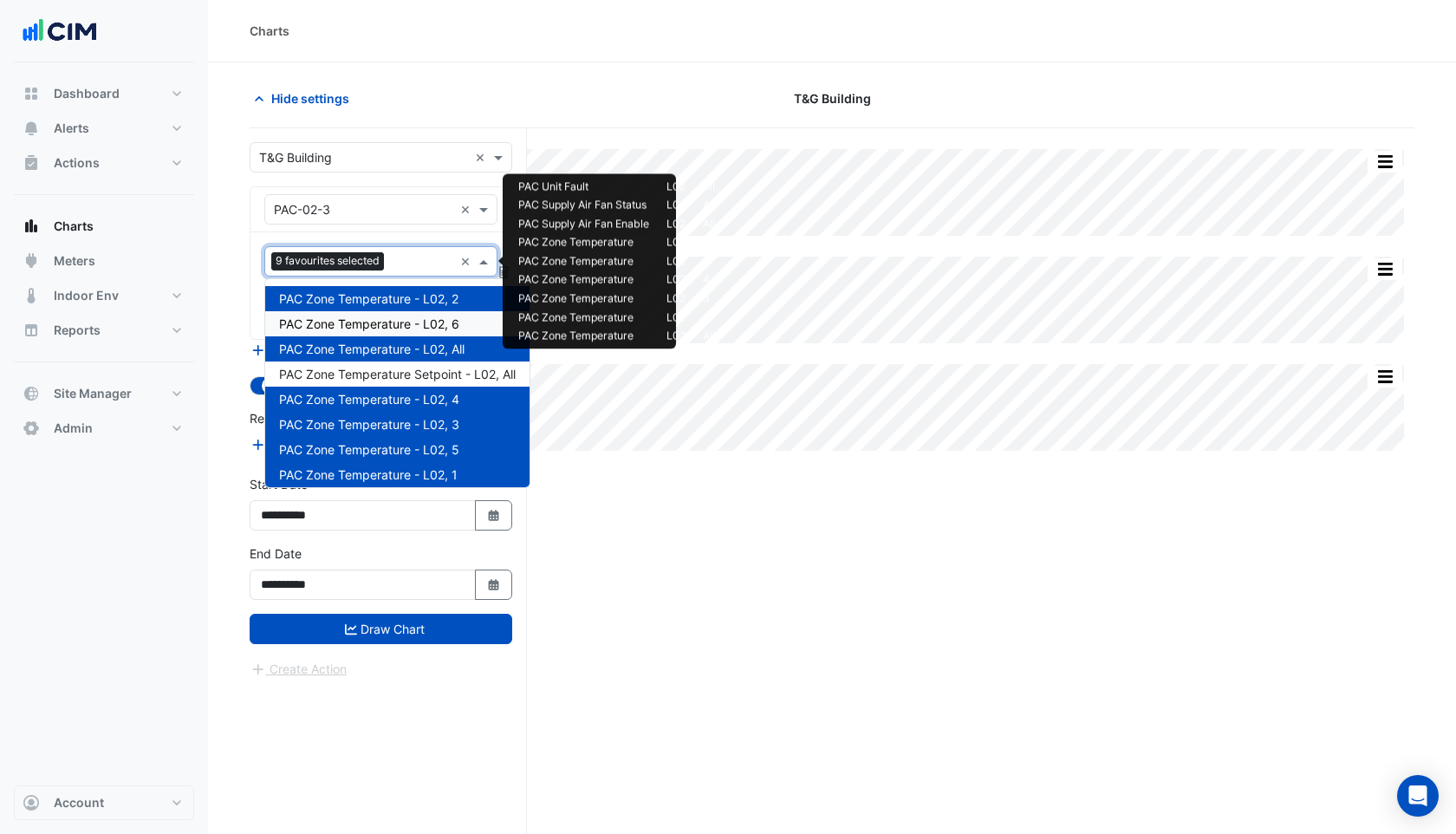
click at [415, 324] on span "PAC Zone Temperature - L02, 6" at bounding box center [369, 323] width 180 height 15
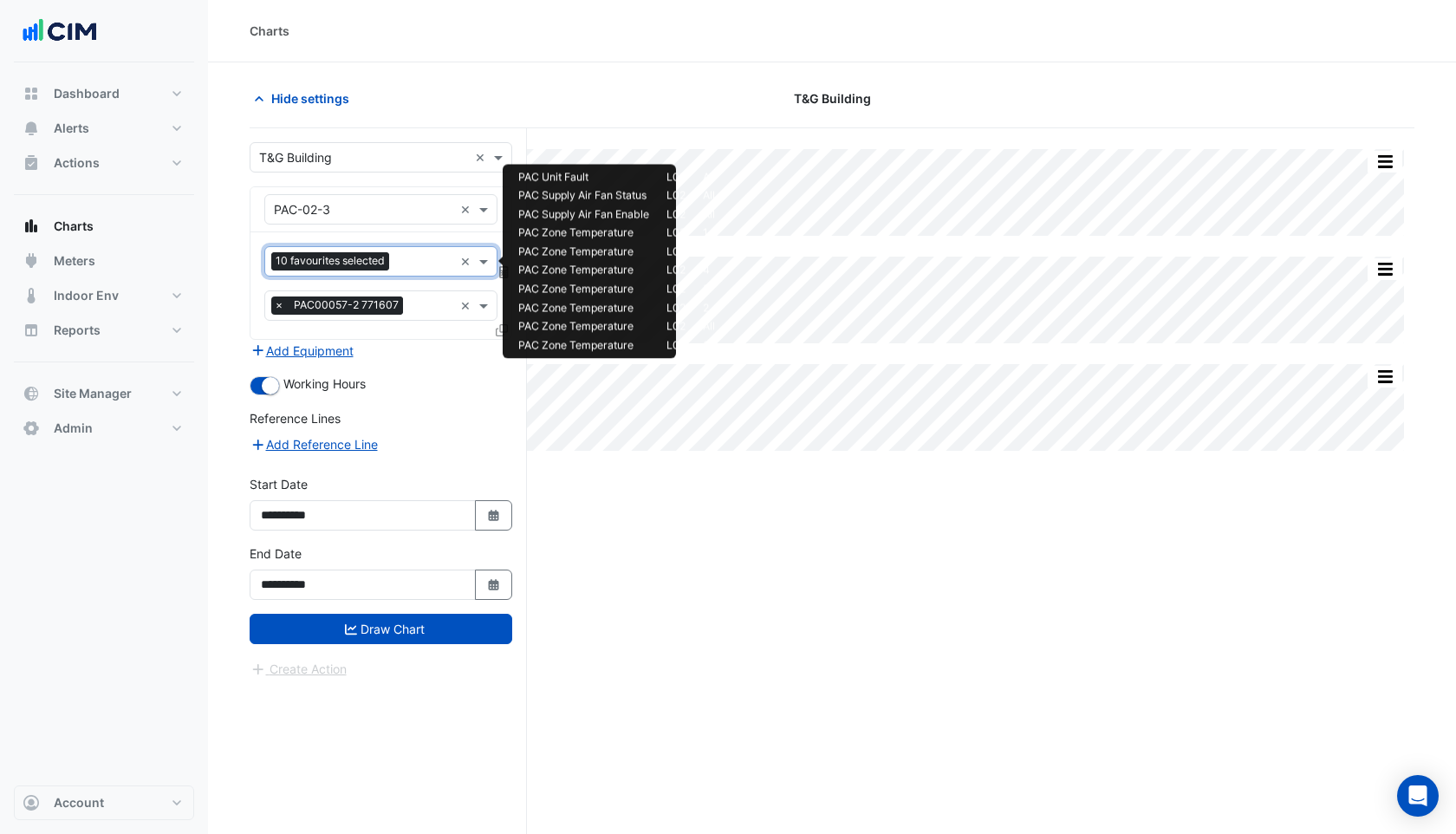
click at [415, 264] on input "text" at bounding box center [424, 263] width 57 height 18
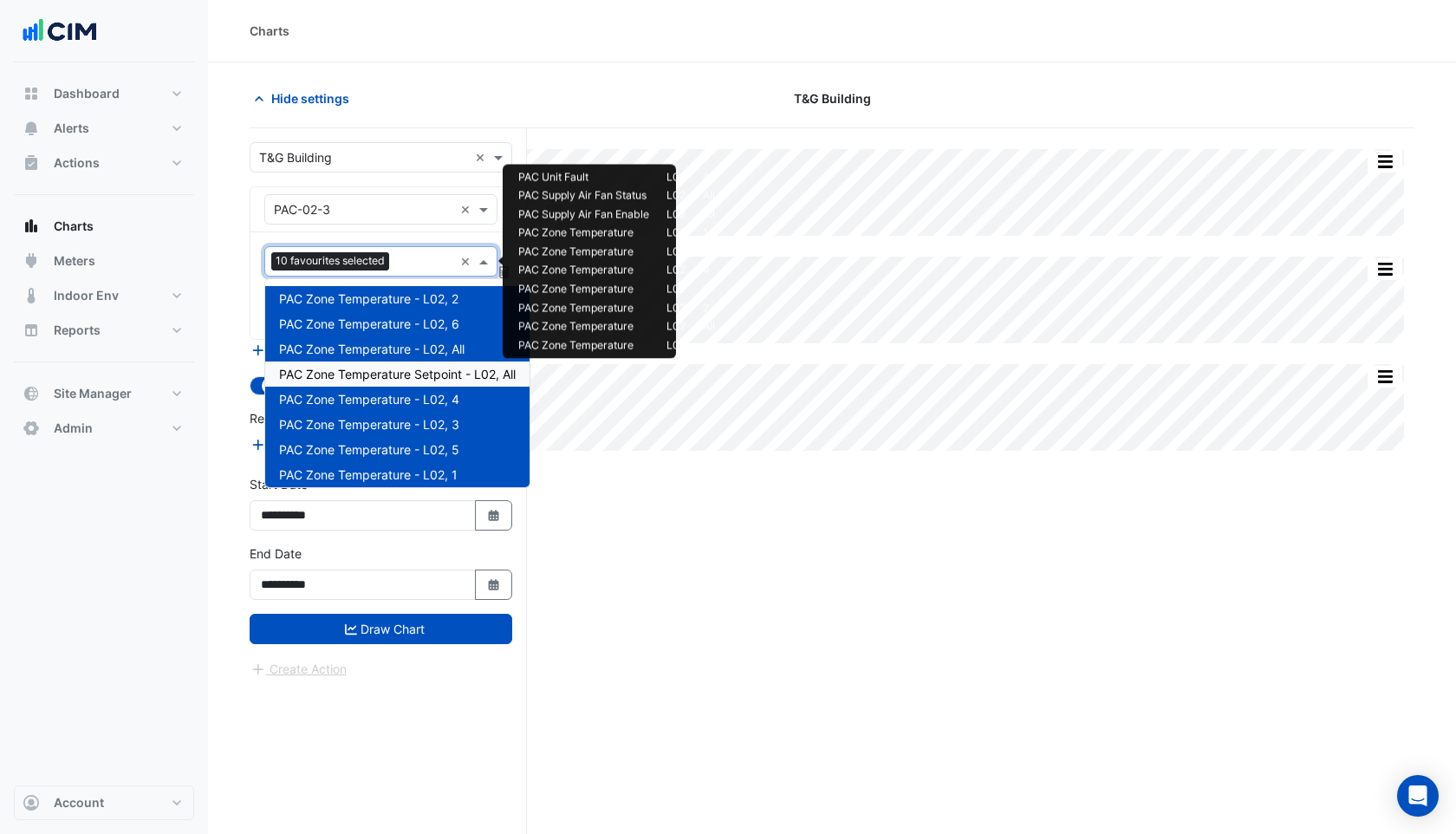
click at [405, 371] on span "PAC Zone Temperature Setpoint - L02, All" at bounding box center [397, 374] width 237 height 15
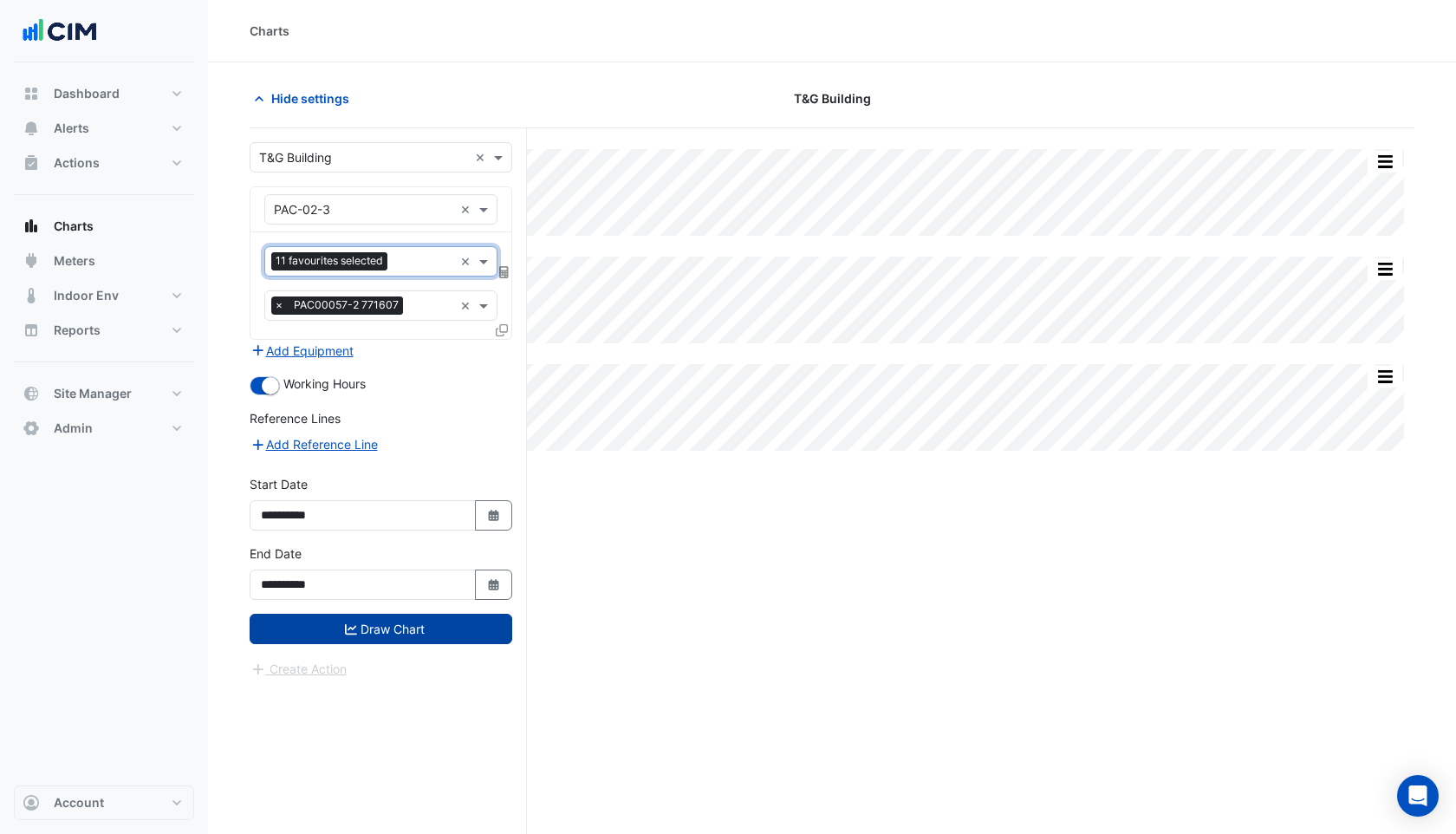
click at [379, 625] on button "Draw Chart" at bounding box center [381, 629] width 263 height 30
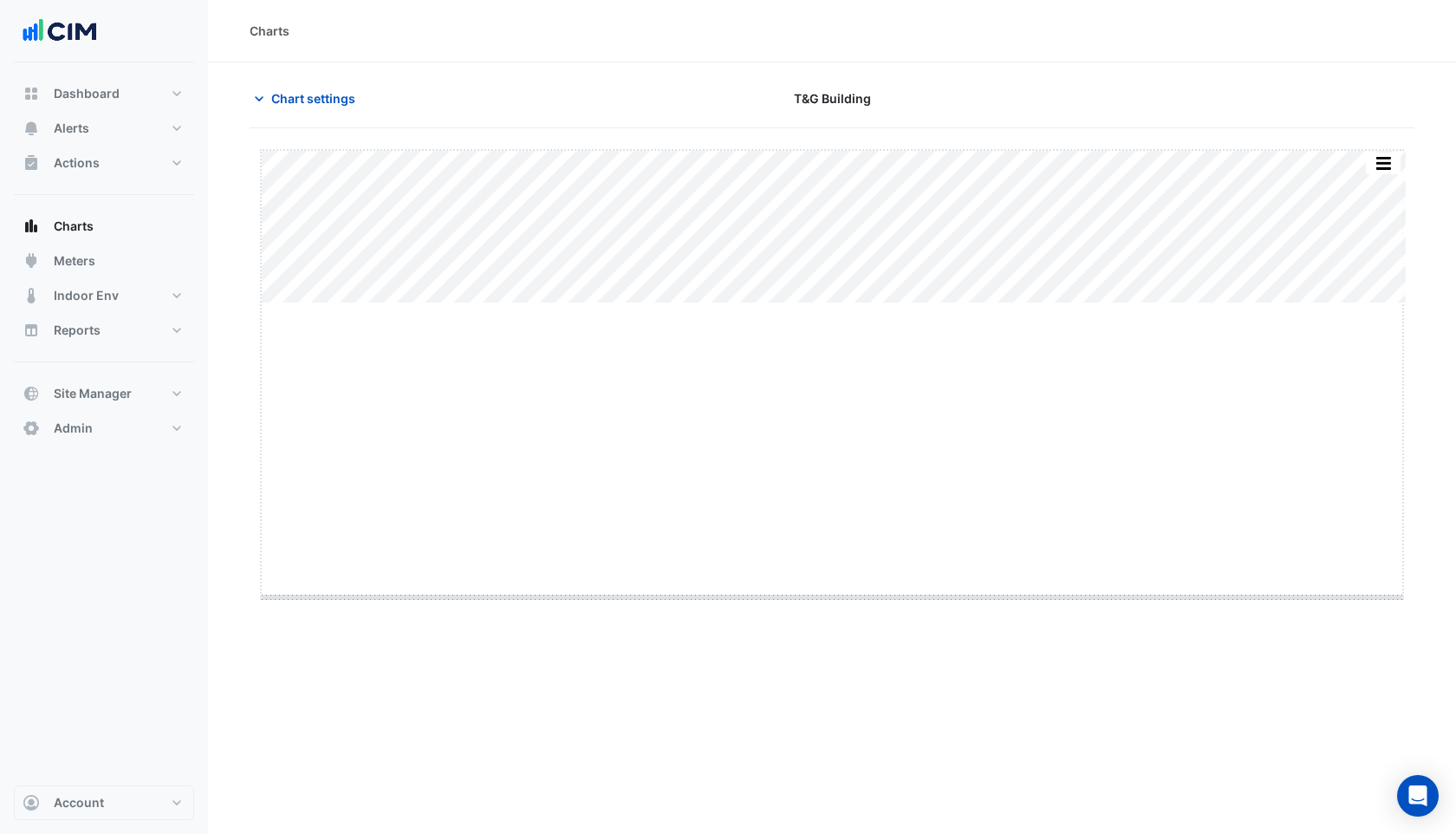
drag, startPoint x: 828, startPoint y: 304, endPoint x: 798, endPoint y: 598, distance: 295.3
